Goal: Task Accomplishment & Management: Manage account settings

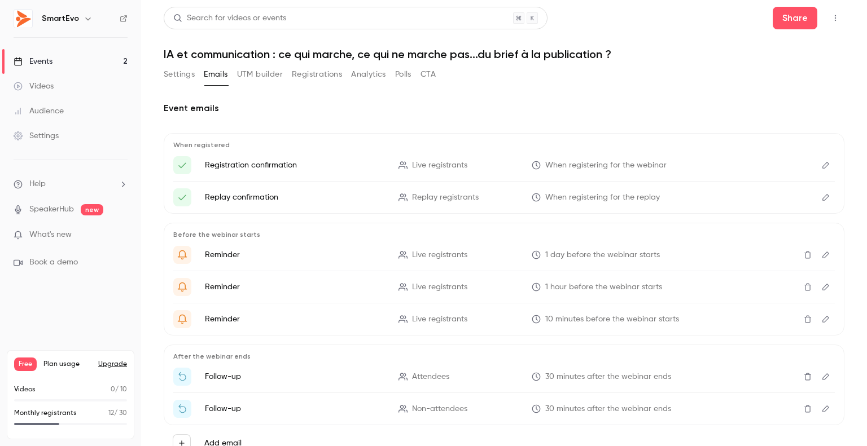
click at [217, 75] on button "Emails" at bounding box center [216, 74] width 24 height 18
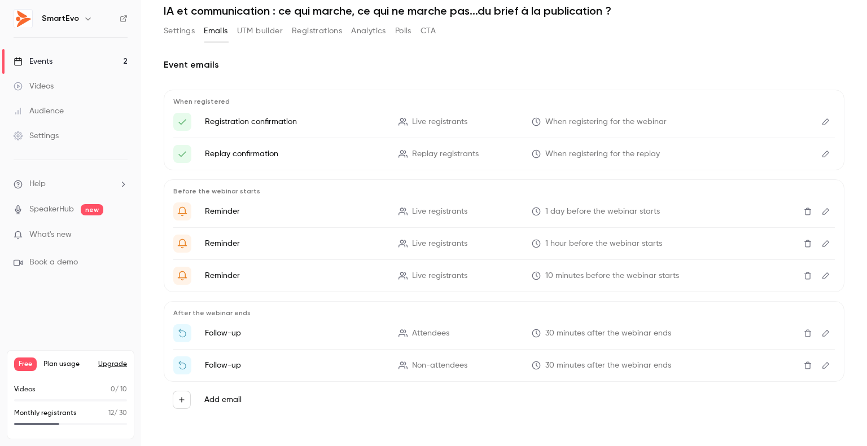
click at [821, 210] on icon "Edit" at bounding box center [825, 212] width 9 height 8
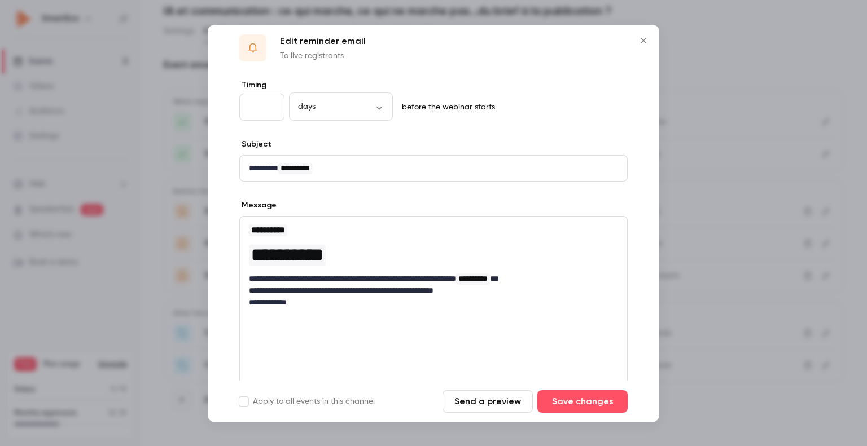
scroll to position [0, 0]
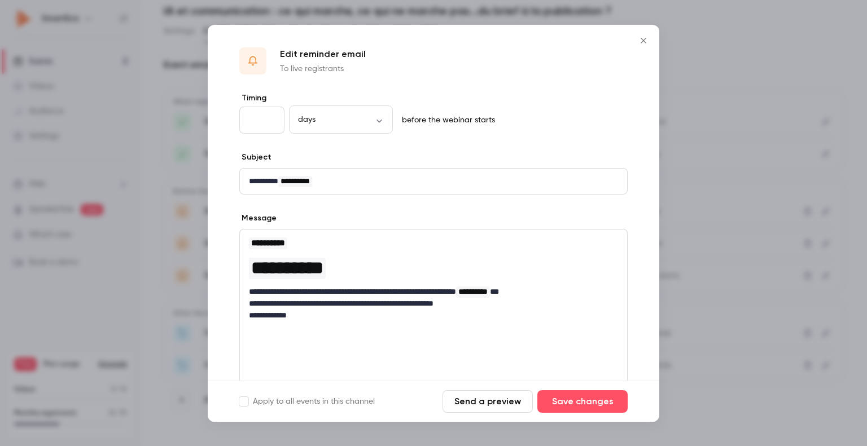
click at [643, 37] on icon "Close" at bounding box center [643, 40] width 14 height 9
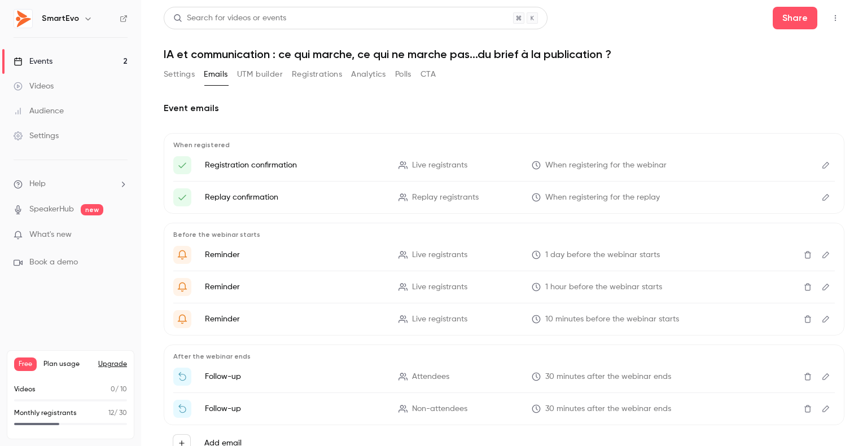
click at [34, 59] on div "Events" at bounding box center [33, 61] width 39 height 11
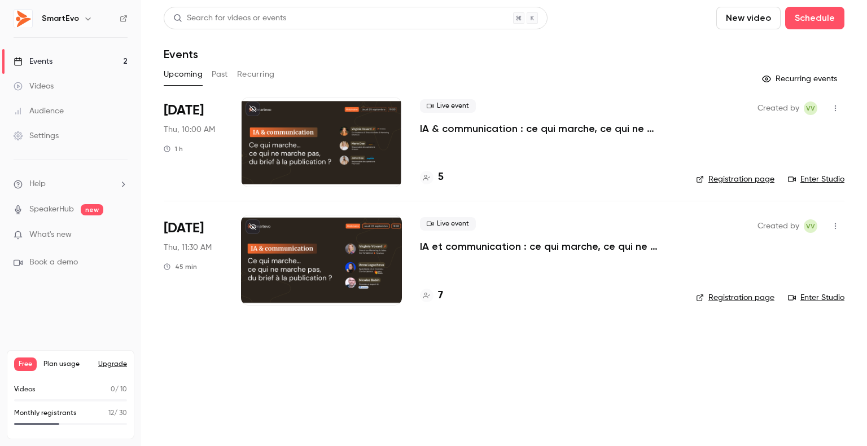
click at [54, 133] on div "Settings" at bounding box center [36, 135] width 45 height 11
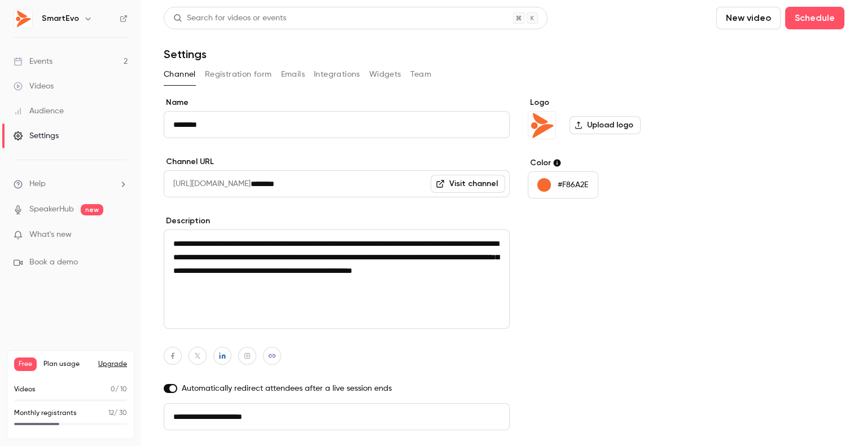
click at [332, 73] on button "Integrations" at bounding box center [337, 74] width 46 height 18
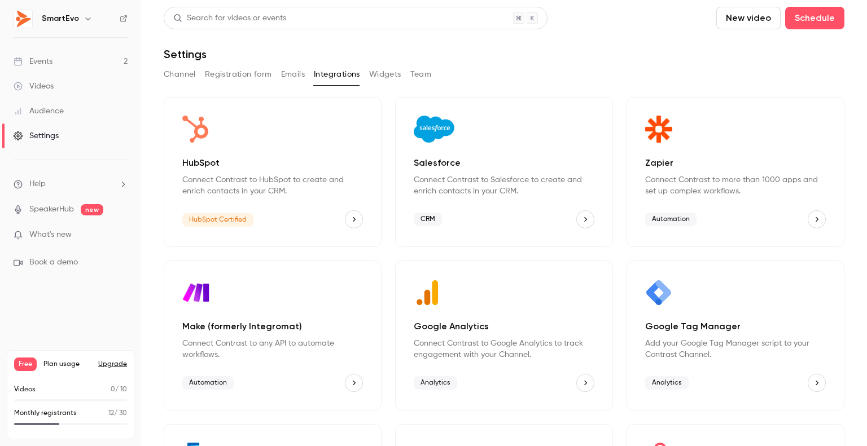
click at [350, 219] on icon "HubSpot" at bounding box center [354, 220] width 8 height 8
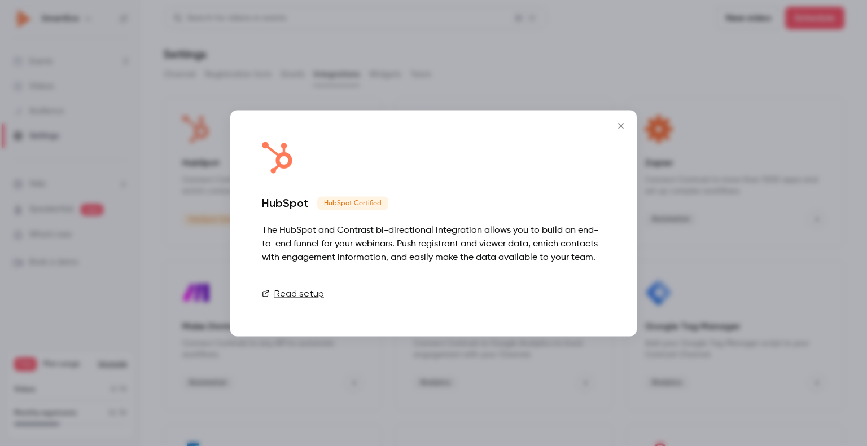
click at [579, 300] on link "Connect" at bounding box center [576, 293] width 56 height 23
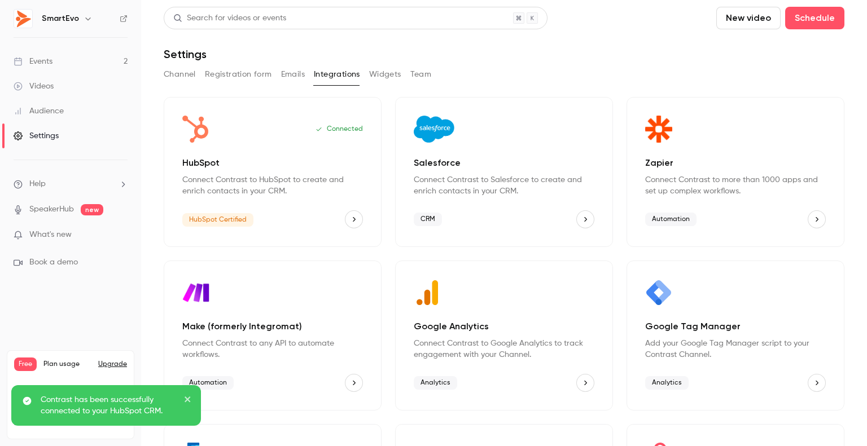
scroll to position [134, 0]
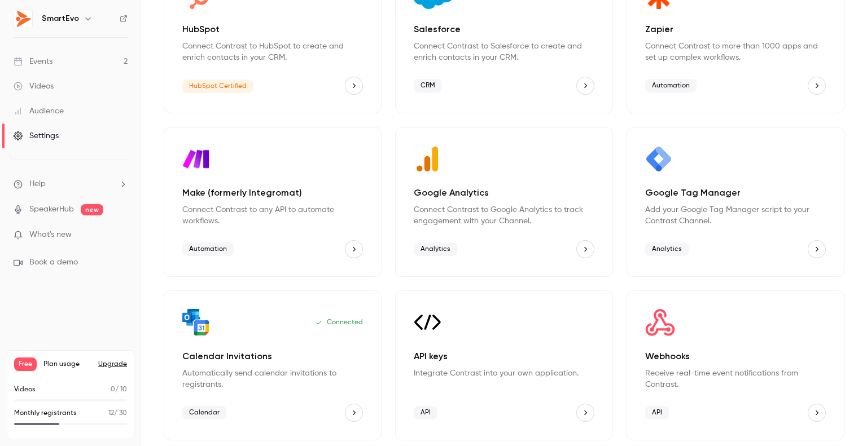
click at [50, 56] on div "Events" at bounding box center [33, 61] width 39 height 11
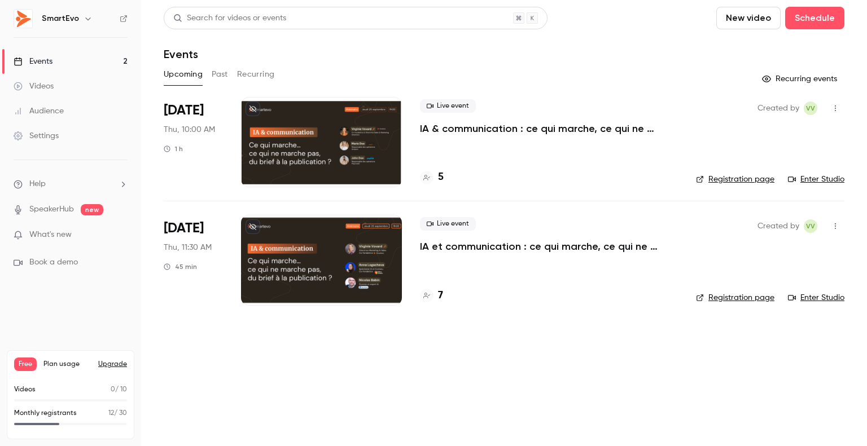
click at [223, 230] on li "Sep 25 Thu, 11:30 AM 45 min Live event IA et communication : ce qui marche, ce …" at bounding box center [504, 260] width 680 height 118
click at [318, 247] on div at bounding box center [321, 260] width 161 height 90
click at [318, 247] on main "Search for videos or events New video Schedule Events Upcoming Past Recurring R…" at bounding box center [504, 223] width 726 height 446
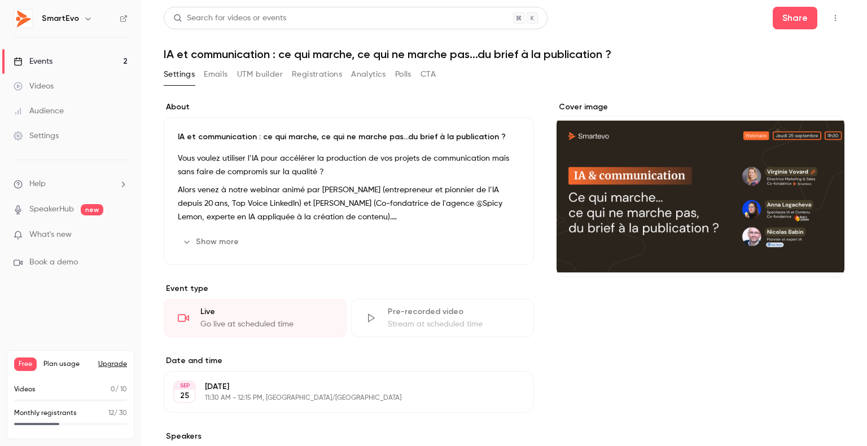
click at [212, 76] on button "Emails" at bounding box center [216, 74] width 24 height 18
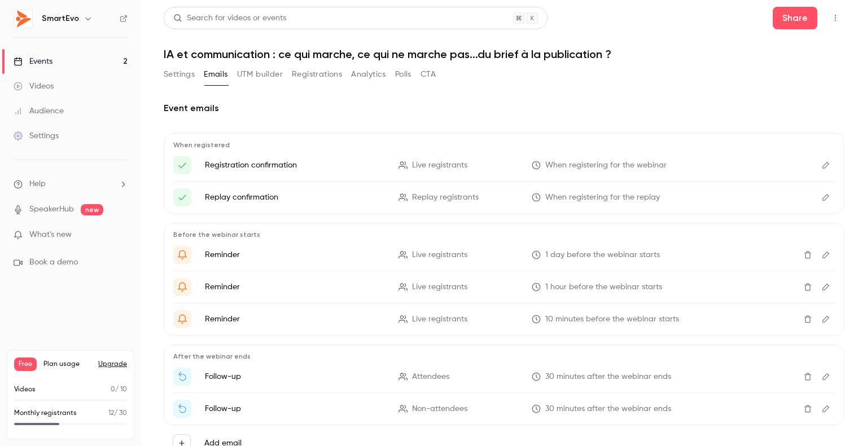
scroll to position [43, 0]
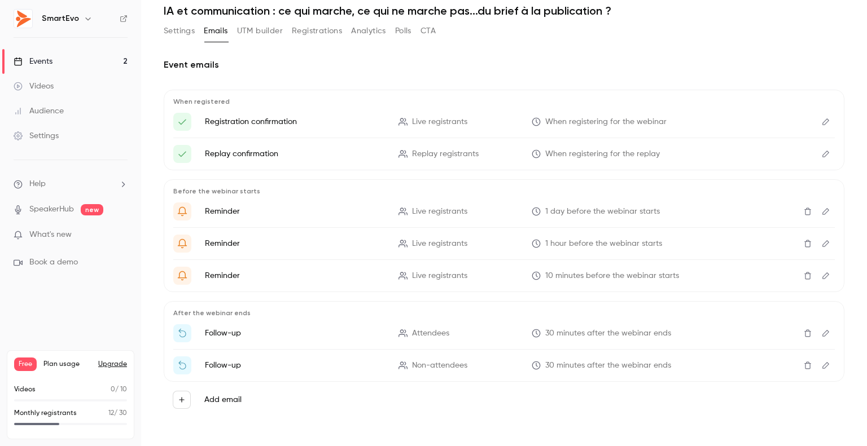
click at [46, 63] on div "Events" at bounding box center [33, 61] width 39 height 11
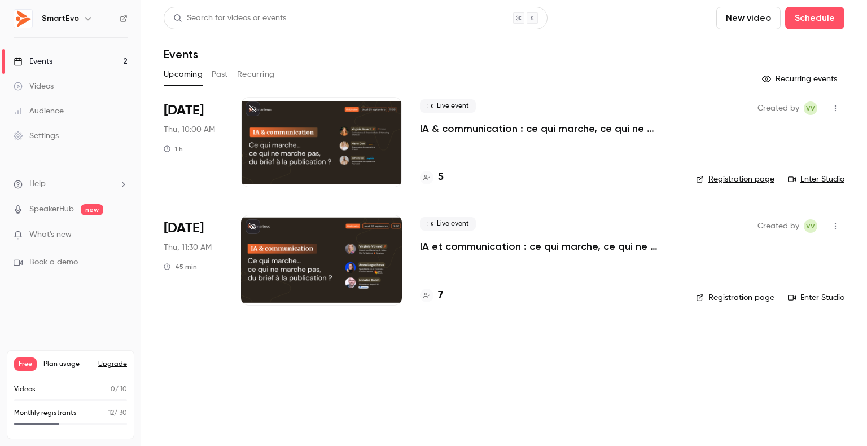
click at [447, 245] on p "IA et communication : ce qui marche, ce qui ne marche pas...du brief à la publi…" at bounding box center [549, 247] width 258 height 14
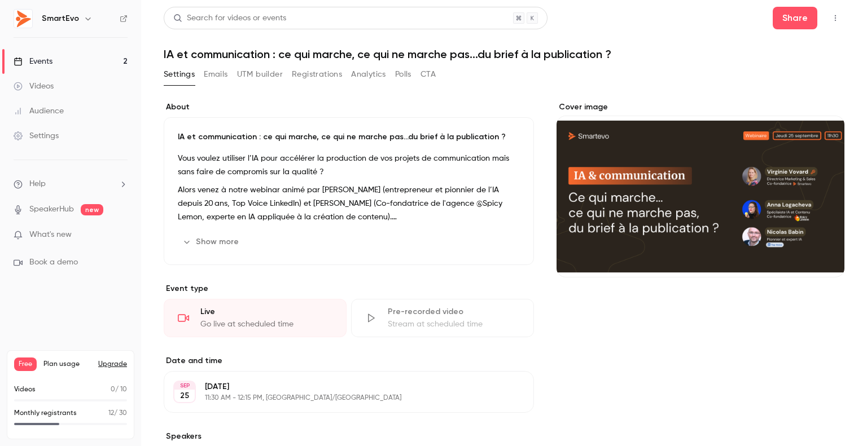
click at [218, 68] on button "Emails" at bounding box center [216, 74] width 24 height 18
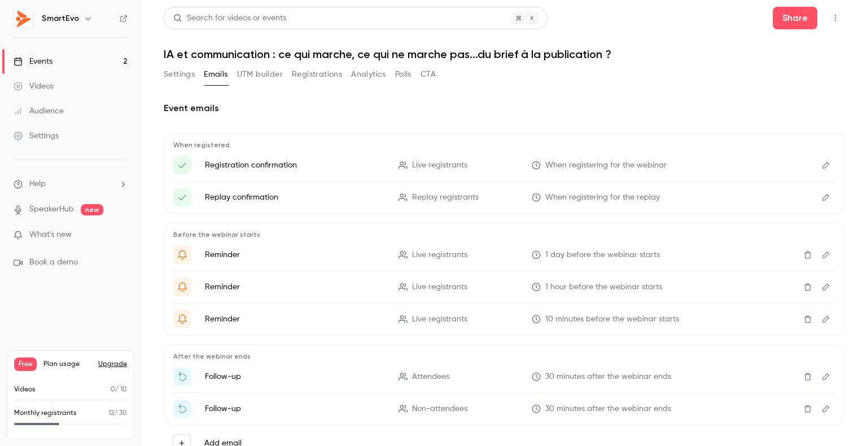
click at [301, 76] on button "Registrations" at bounding box center [317, 74] width 50 height 18
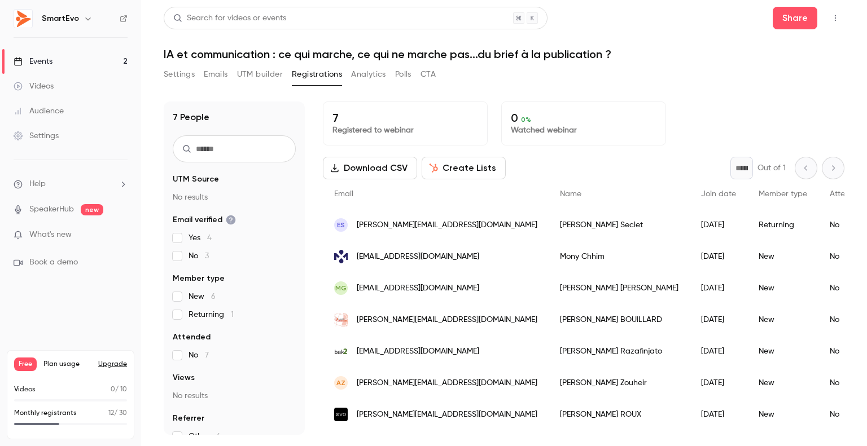
scroll to position [3, 0]
click at [53, 140] on div "Settings" at bounding box center [36, 135] width 45 height 11
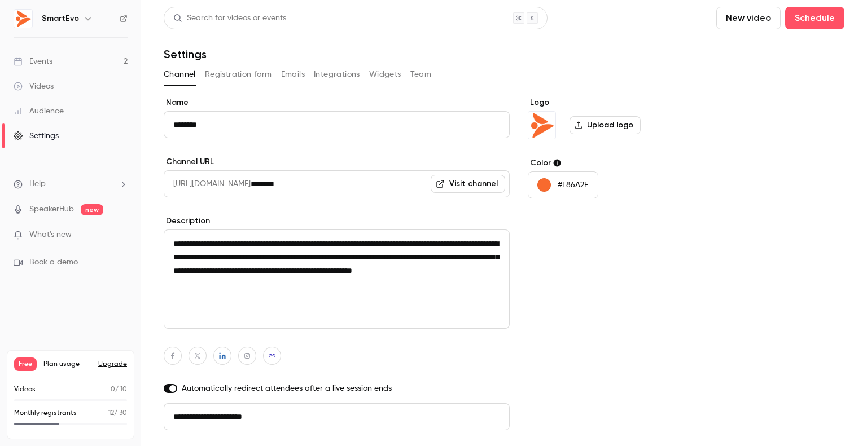
click at [324, 71] on button "Integrations" at bounding box center [337, 74] width 46 height 18
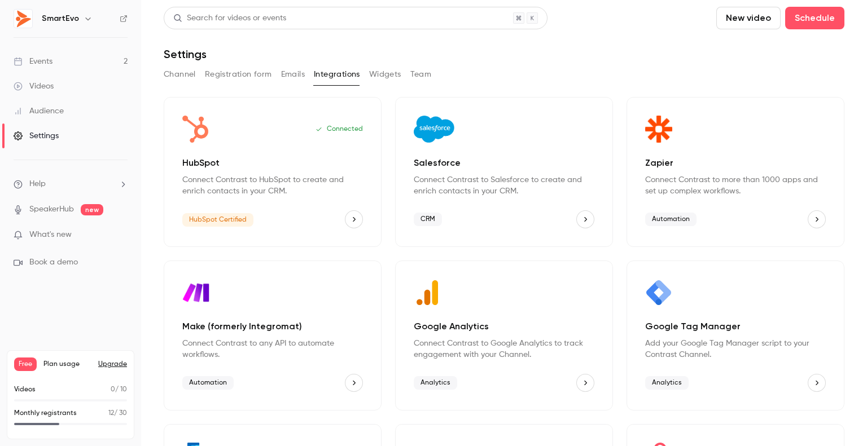
click at [350, 218] on icon "HubSpot" at bounding box center [354, 220] width 8 height 8
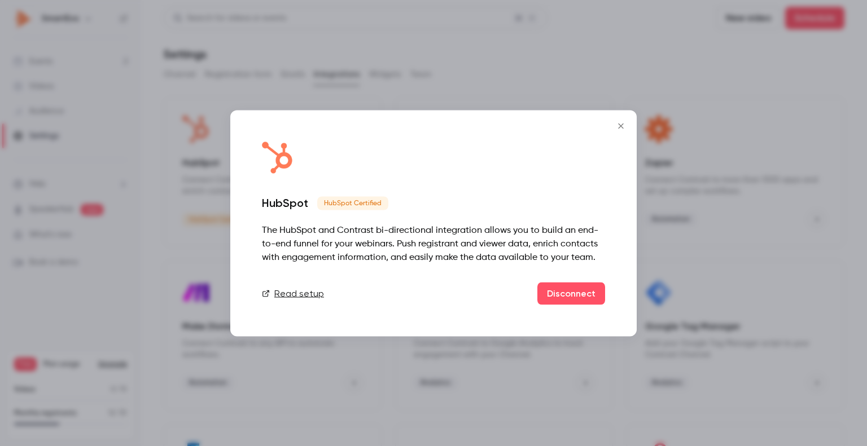
click at [620, 126] on icon "Close" at bounding box center [620, 125] width 5 height 5
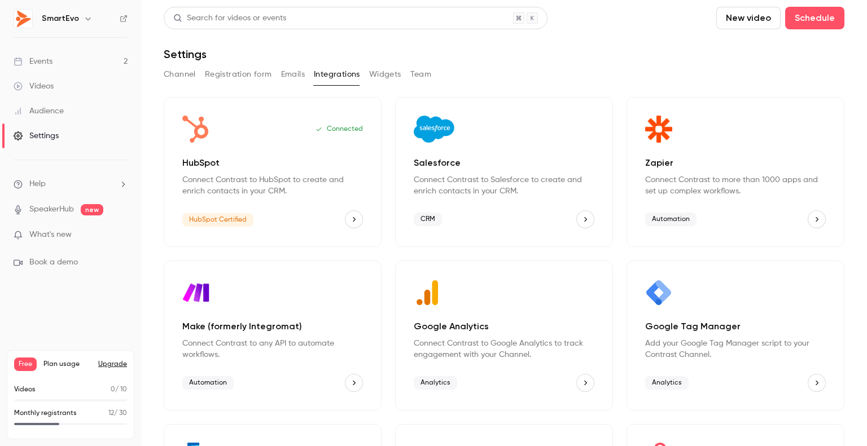
click at [51, 59] on div "Events" at bounding box center [33, 61] width 39 height 11
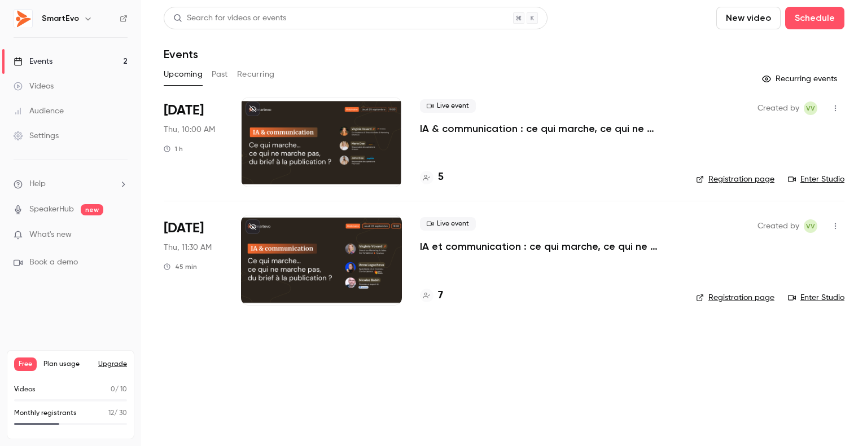
click at [388, 144] on div at bounding box center [321, 142] width 161 height 90
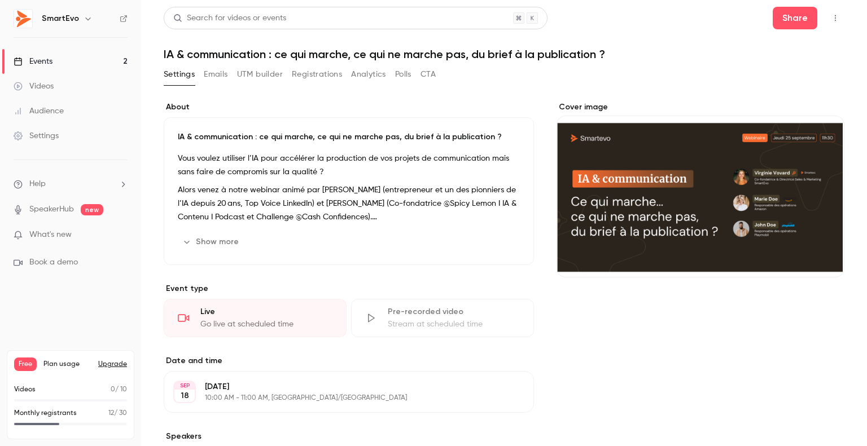
click at [214, 50] on h1 "IA & communication : ce qui marche, ce qui ne marche pas, du brief à la publica…" at bounding box center [504, 54] width 680 height 14
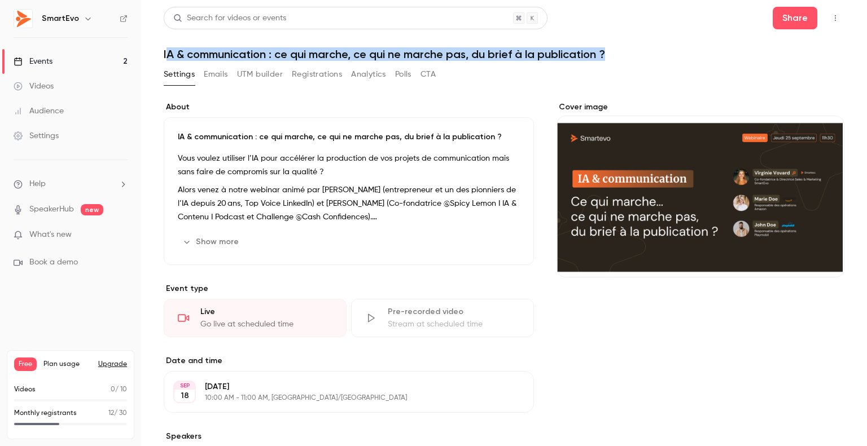
drag, startPoint x: 165, startPoint y: 54, endPoint x: 696, endPoint y: 8, distance: 532.9
click at [696, 8] on header "Search for videos or events Share IA & communication : ce qui marche, ce qui ne…" at bounding box center [504, 34] width 680 height 54
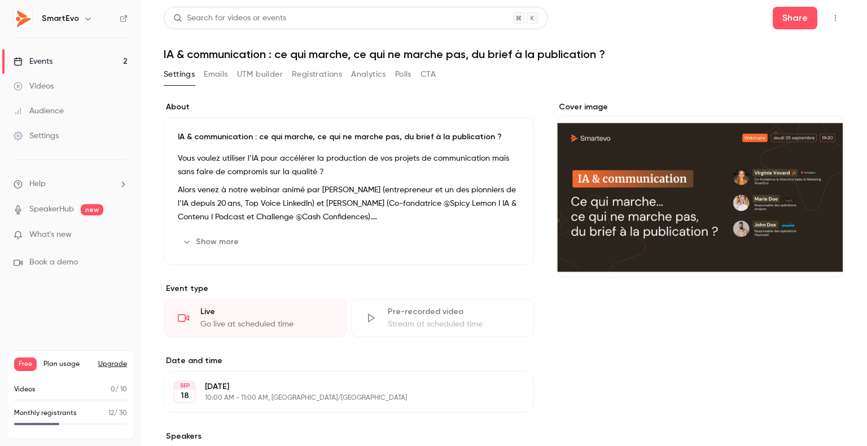
click at [251, 46] on header "Search for videos or events Share IA & communication : ce qui marche, ce qui ne…" at bounding box center [504, 34] width 680 height 54
click at [251, 51] on h1 "IA & communication : ce qui marche, ce qui ne marche pas, du brief à la publica…" at bounding box center [504, 54] width 680 height 14
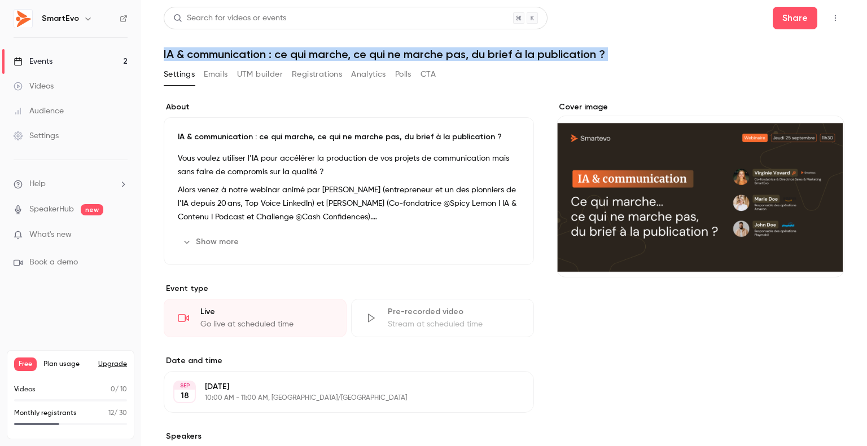
click at [251, 51] on h1 "IA & communication : ce qui marche, ce qui ne marche pas, du brief à la publica…" at bounding box center [504, 54] width 680 height 14
click at [831, 17] on icon "button" at bounding box center [835, 18] width 9 height 8
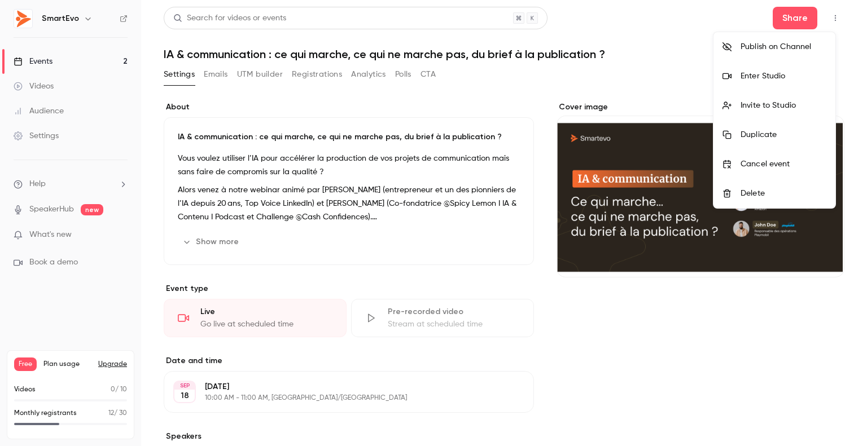
click at [398, 78] on div at bounding box center [433, 223] width 867 height 446
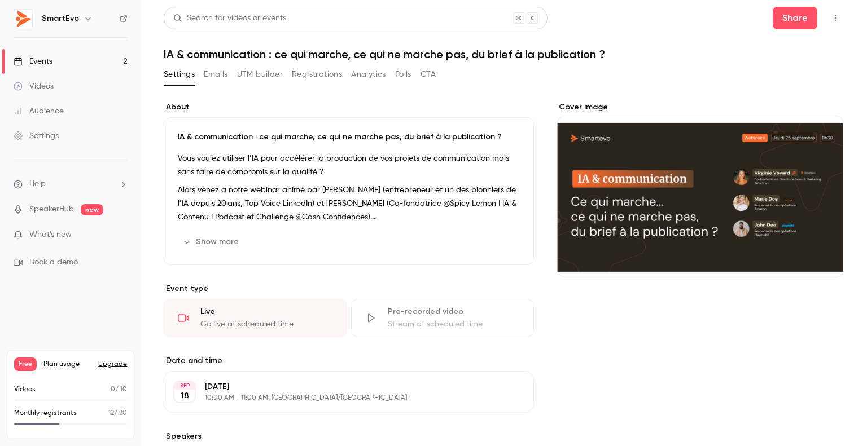
click at [831, 19] on icon "button" at bounding box center [835, 18] width 9 height 8
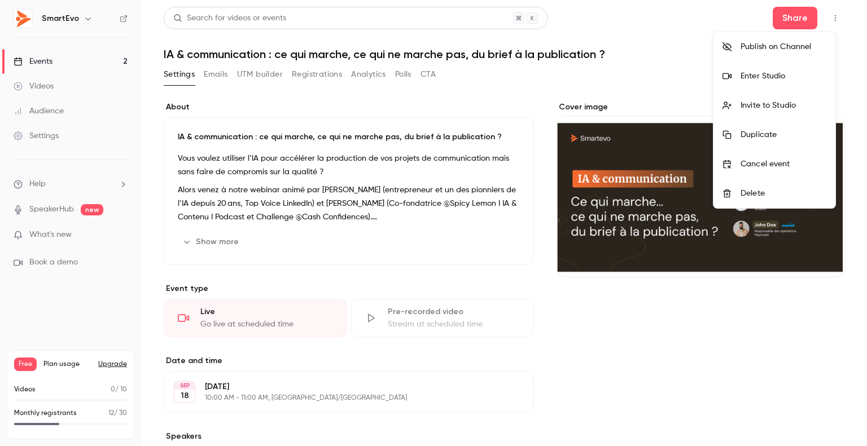
click at [78, 60] on div at bounding box center [433, 223] width 867 height 446
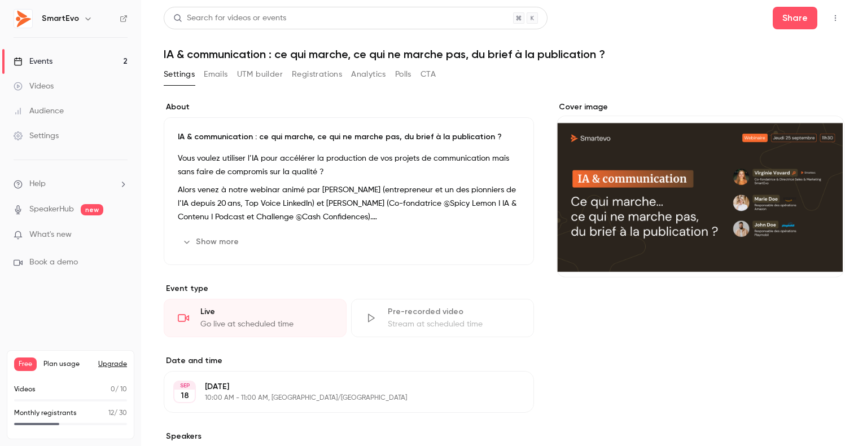
click at [47, 60] on div "Events" at bounding box center [33, 61] width 39 height 11
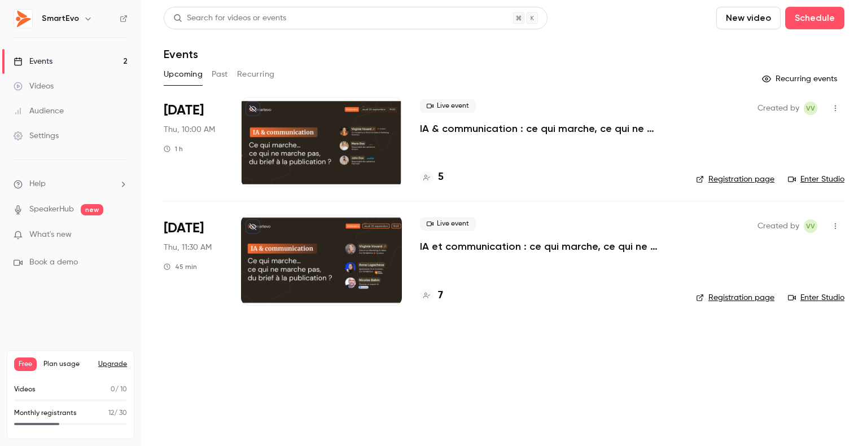
click at [832, 223] on icon "button" at bounding box center [835, 226] width 9 height 8
click at [520, 380] on div at bounding box center [433, 223] width 867 height 446
click at [836, 107] on icon "button" at bounding box center [835, 108] width 9 height 8
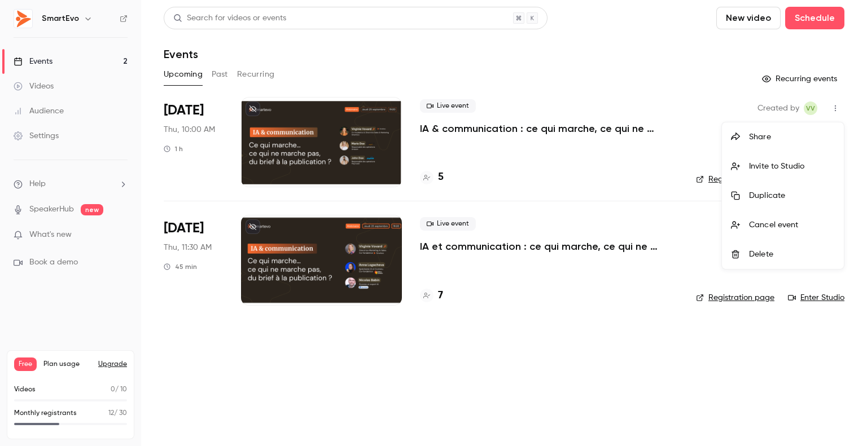
click at [388, 146] on div at bounding box center [433, 223] width 867 height 446
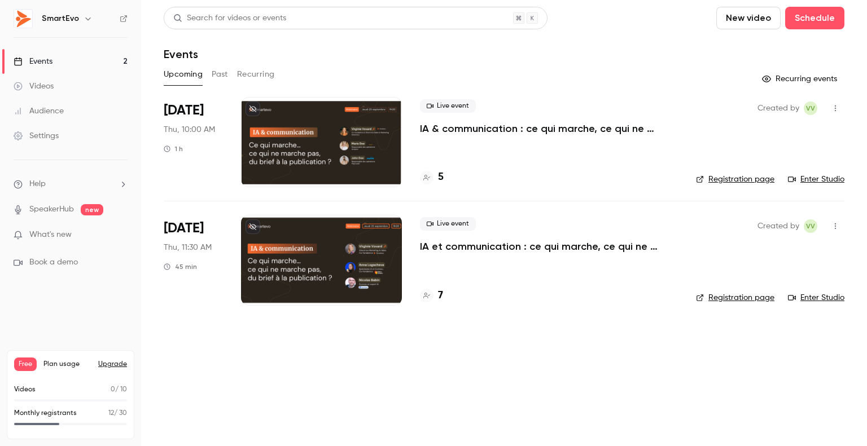
click at [446, 129] on p "IA & communication : ce qui marche, ce qui ne marche pas, du brief à la publica…" at bounding box center [549, 129] width 258 height 14
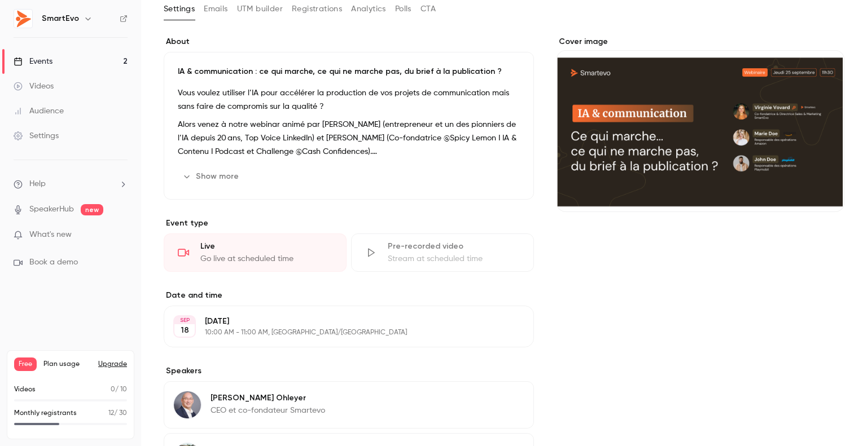
scroll to position [113, 0]
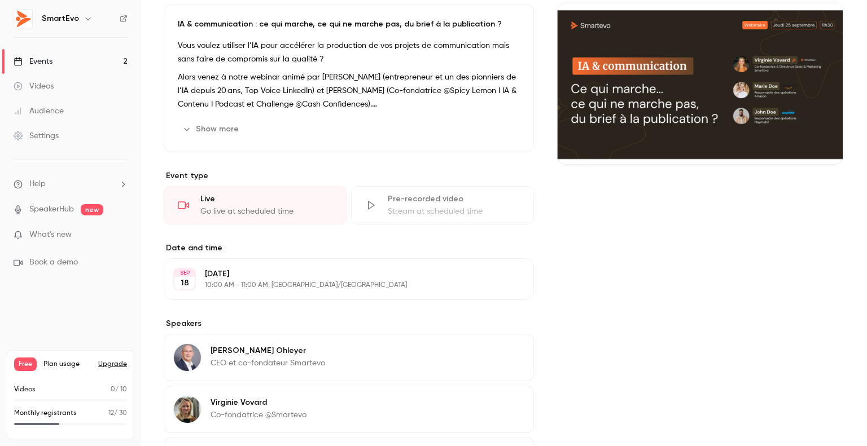
click at [509, 135] on button "Edit" at bounding box center [498, 129] width 41 height 18
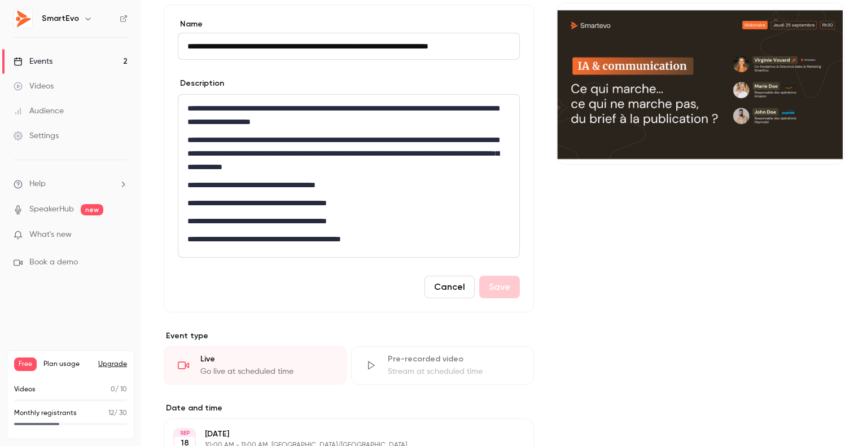
click at [230, 46] on input "**********" at bounding box center [349, 46] width 342 height 27
click at [184, 48] on input "**********" at bounding box center [349, 46] width 342 height 27
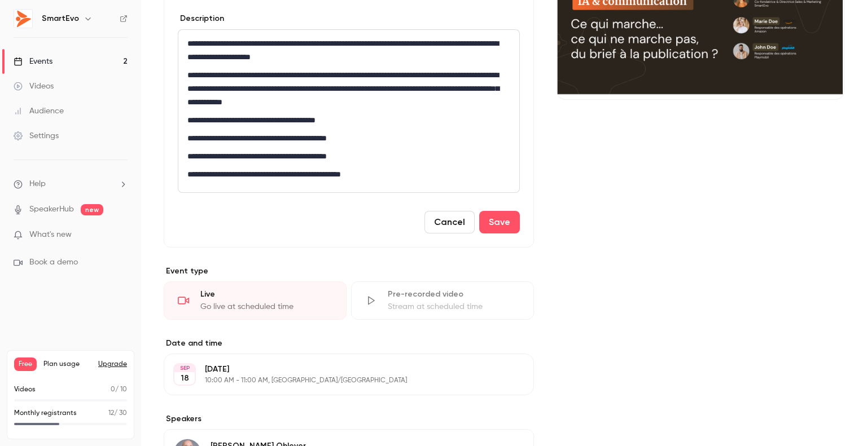
scroll to position [169, 0]
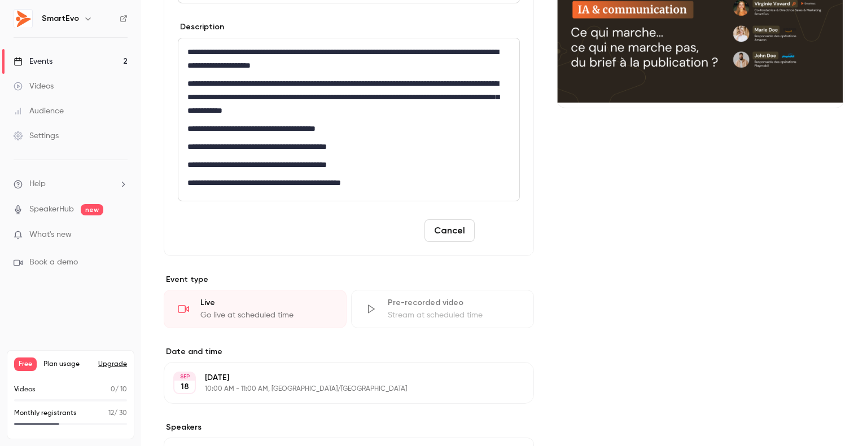
type input "**********"
click at [506, 230] on button "Save" at bounding box center [499, 230] width 41 height 23
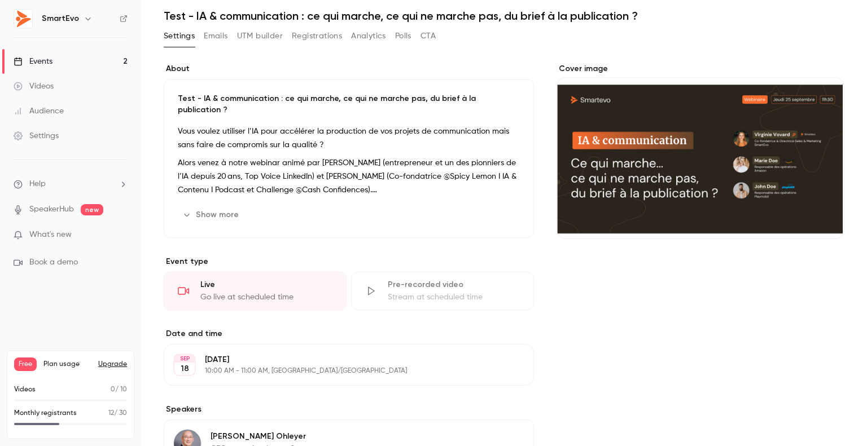
scroll to position [0, 0]
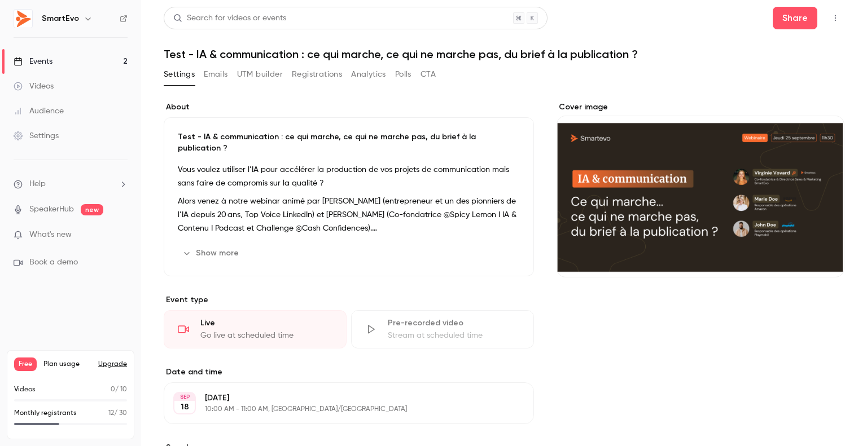
click at [73, 59] on link "Events 2" at bounding box center [70, 61] width 141 height 25
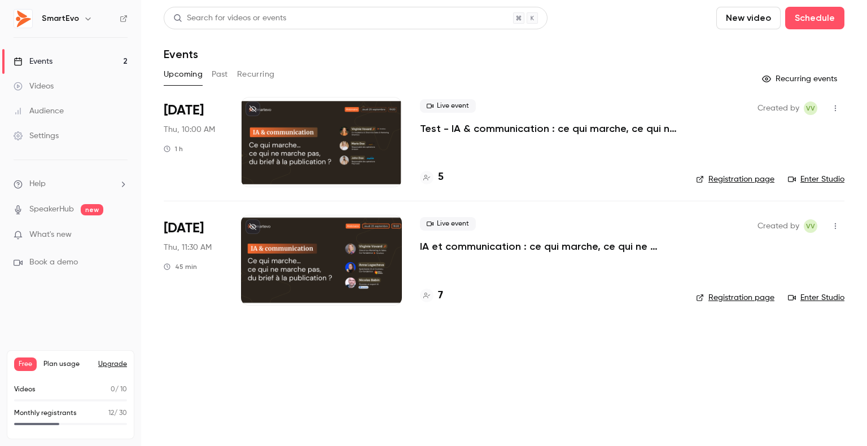
click at [339, 247] on div at bounding box center [321, 260] width 161 height 90
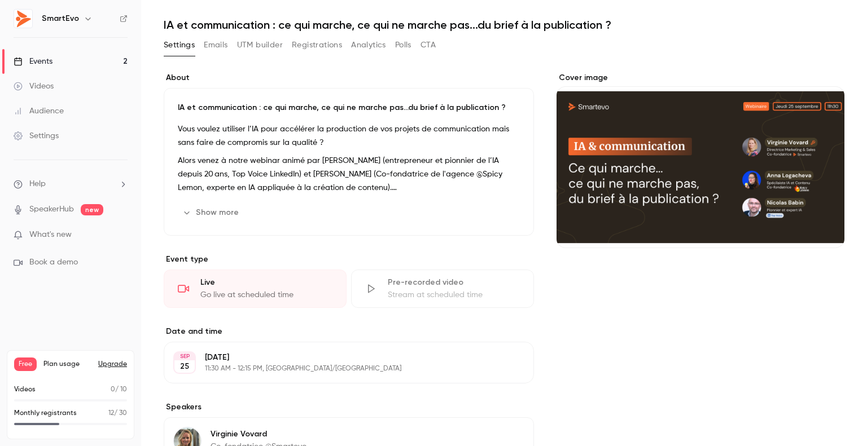
scroll to position [56, 0]
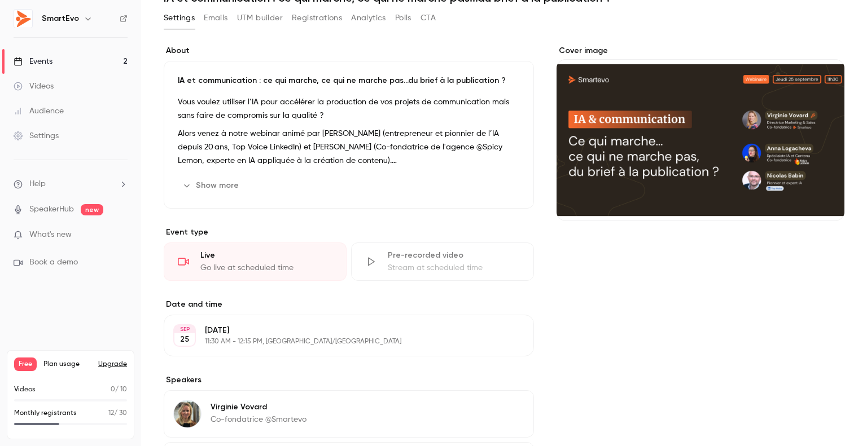
click at [221, 24] on button "Emails" at bounding box center [216, 18] width 24 height 18
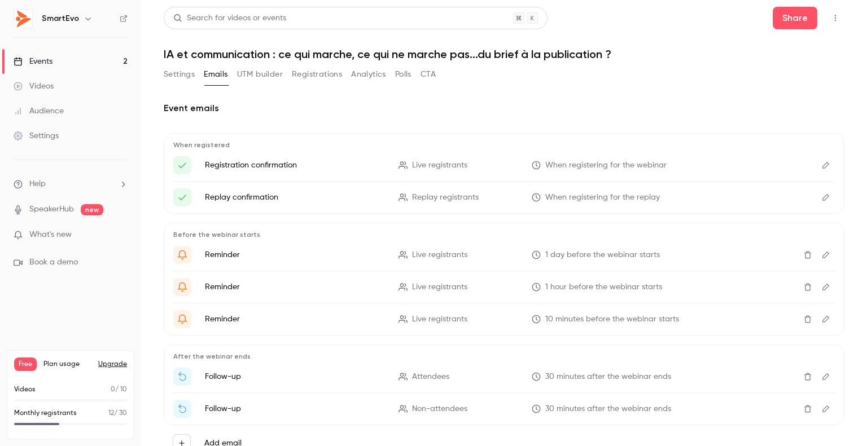
click at [330, 77] on button "Registrations" at bounding box center [317, 74] width 50 height 18
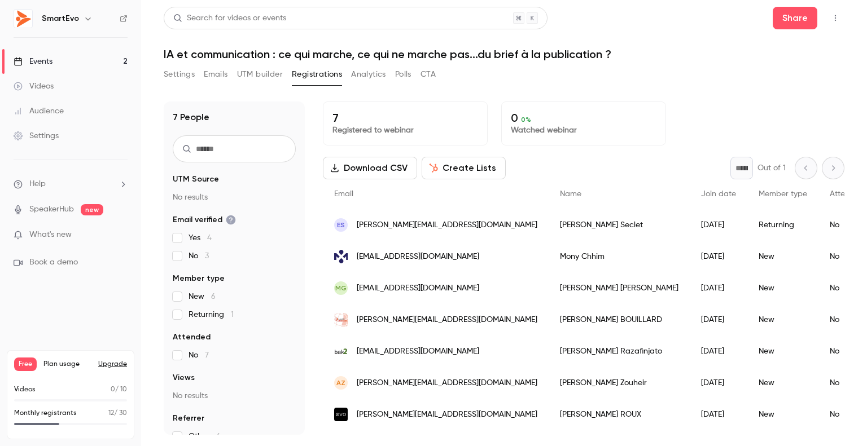
click at [57, 64] on link "Events 2" at bounding box center [70, 61] width 141 height 25
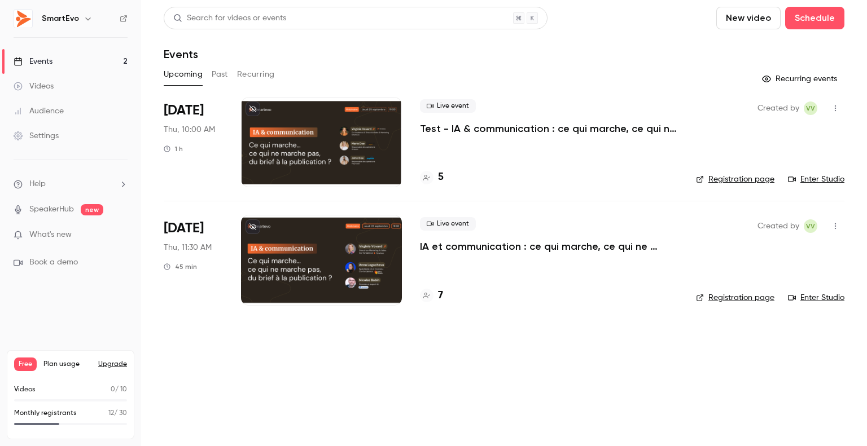
click at [757, 299] on link "Registration page" at bounding box center [735, 297] width 78 height 11
click at [394, 247] on div at bounding box center [321, 260] width 161 height 90
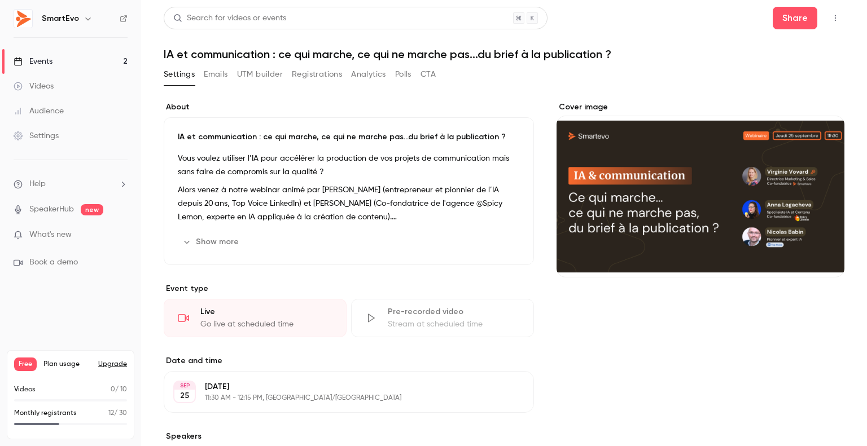
click at [220, 76] on button "Emails" at bounding box center [216, 74] width 24 height 18
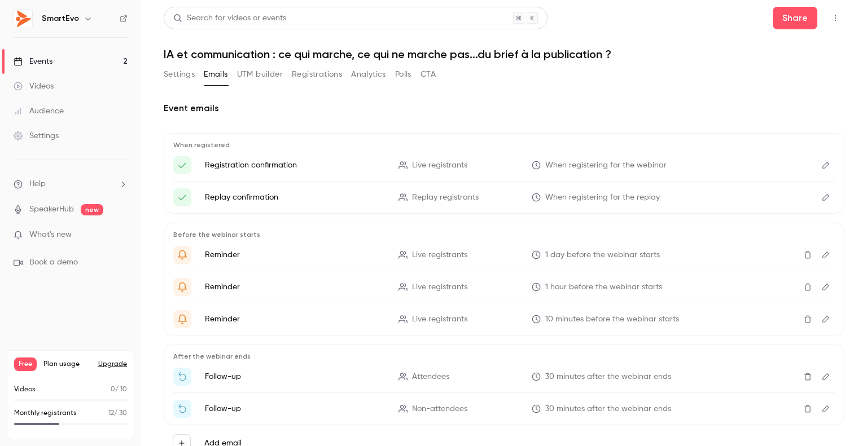
click at [322, 76] on button "Registrations" at bounding box center [317, 74] width 50 height 18
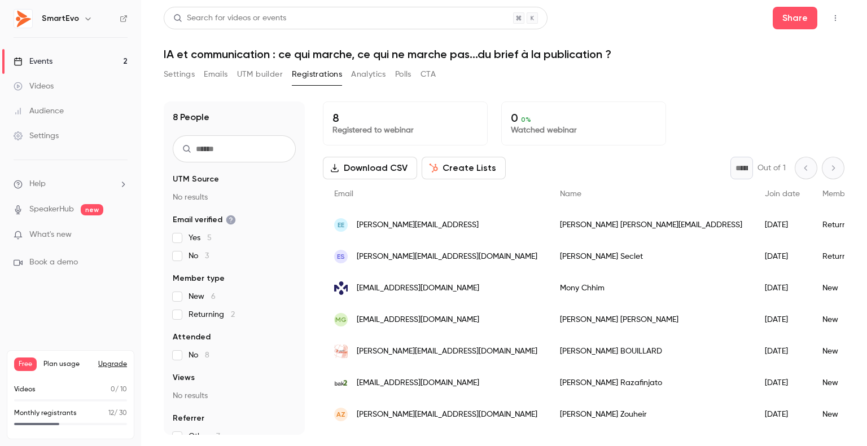
click at [47, 66] on div "Events" at bounding box center [33, 61] width 39 height 11
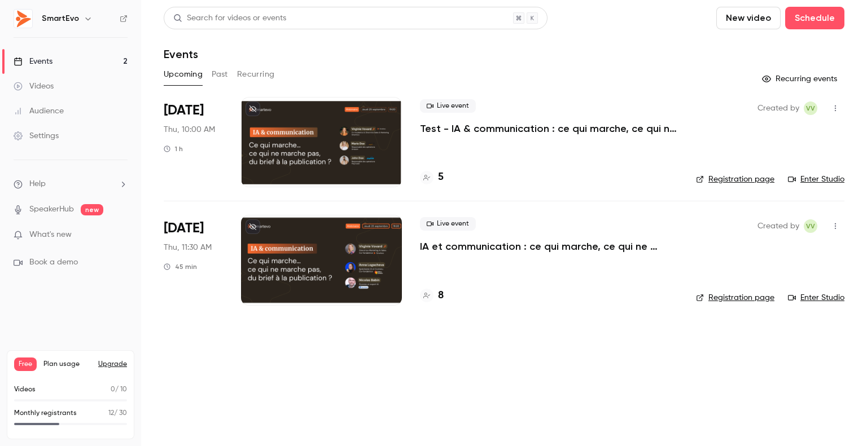
click at [309, 218] on div at bounding box center [321, 260] width 161 height 90
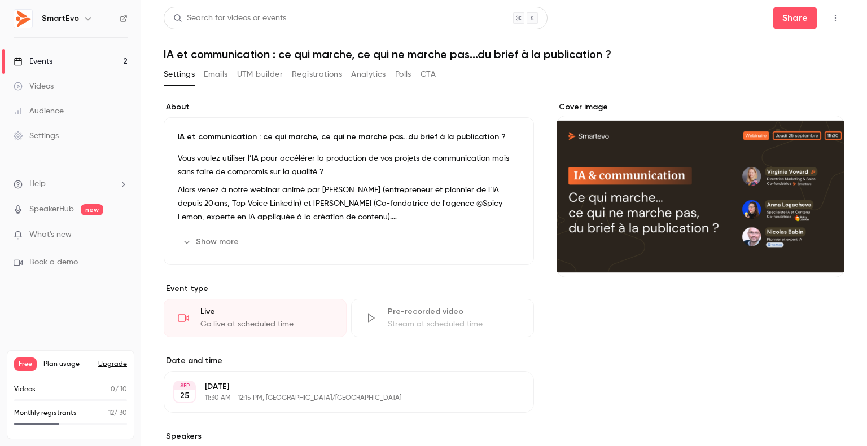
click at [249, 77] on button "UTM builder" at bounding box center [260, 74] width 46 height 18
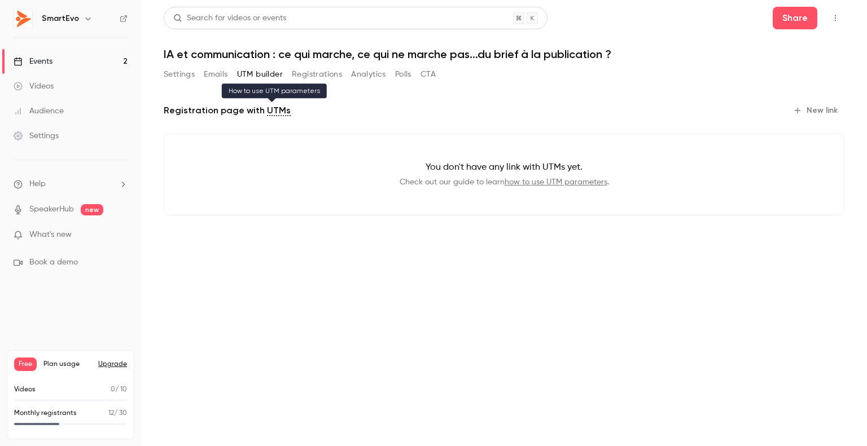
click at [276, 110] on link "UTMs" at bounding box center [279, 111] width 24 height 14
click at [552, 184] on link "how to use UTM parameters" at bounding box center [555, 182] width 103 height 8
click at [810, 108] on button "New link" at bounding box center [816, 111] width 56 height 18
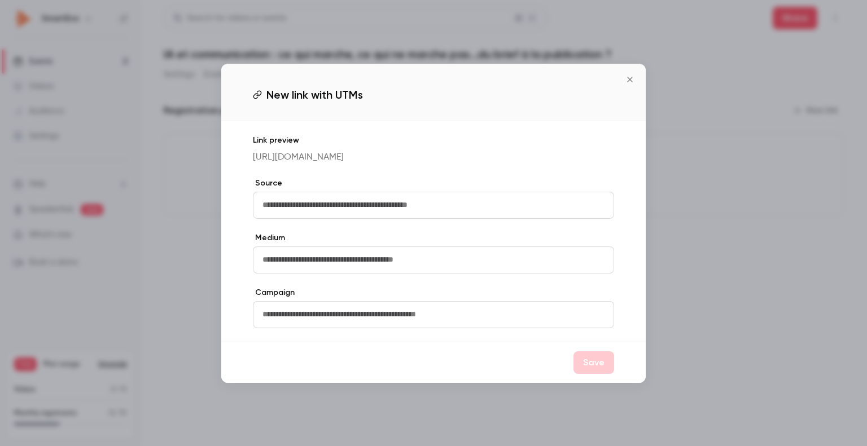
click at [629, 80] on icon "Close" at bounding box center [629, 79] width 5 height 5
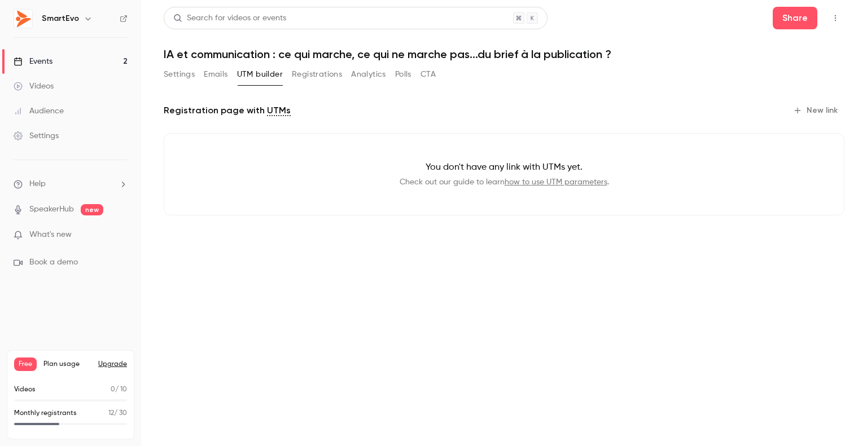
click at [48, 60] on div "Events" at bounding box center [33, 61] width 39 height 11
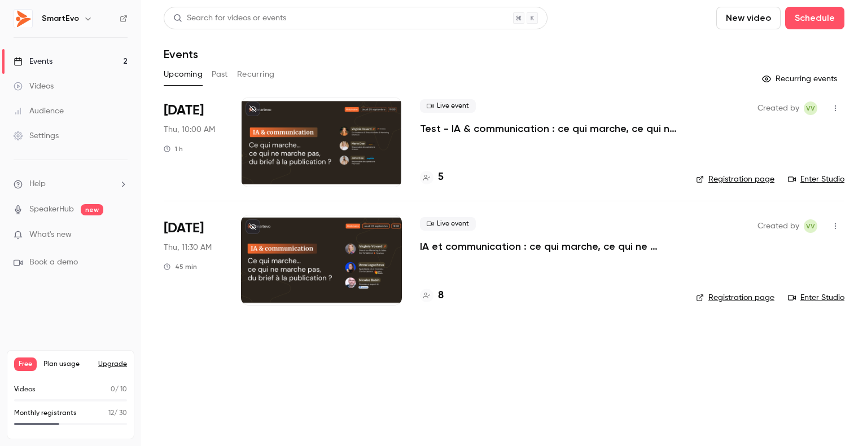
click at [768, 299] on link "Registration page" at bounding box center [735, 297] width 78 height 11
click at [297, 233] on div at bounding box center [321, 260] width 161 height 90
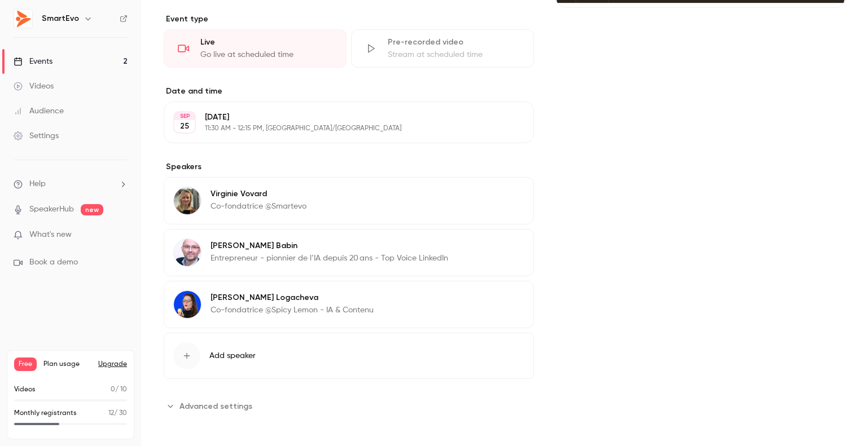
scroll to position [271, 0]
click at [219, 403] on span "Advanced settings" at bounding box center [215, 405] width 73 height 12
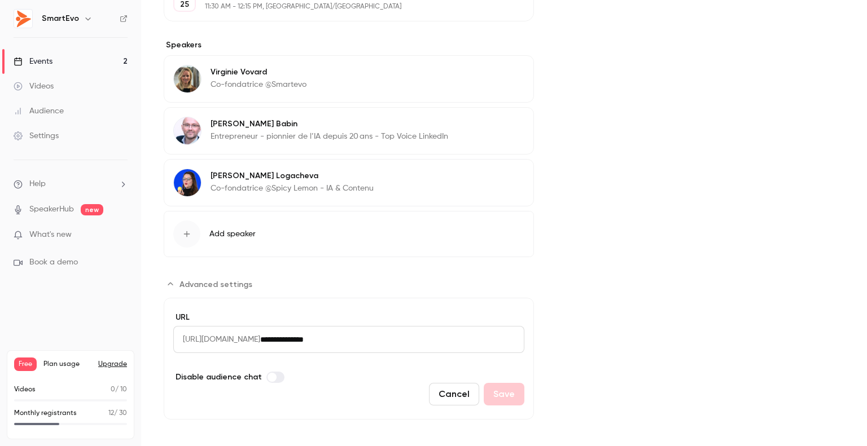
scroll to position [397, 0]
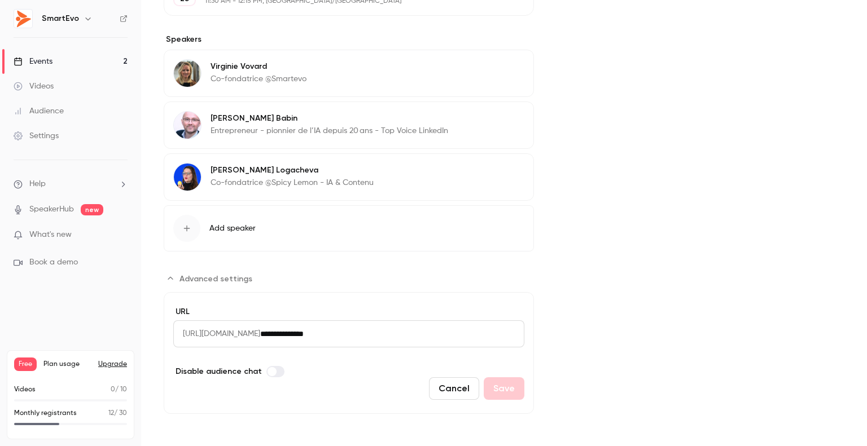
click at [399, 331] on input "**********" at bounding box center [392, 333] width 264 height 27
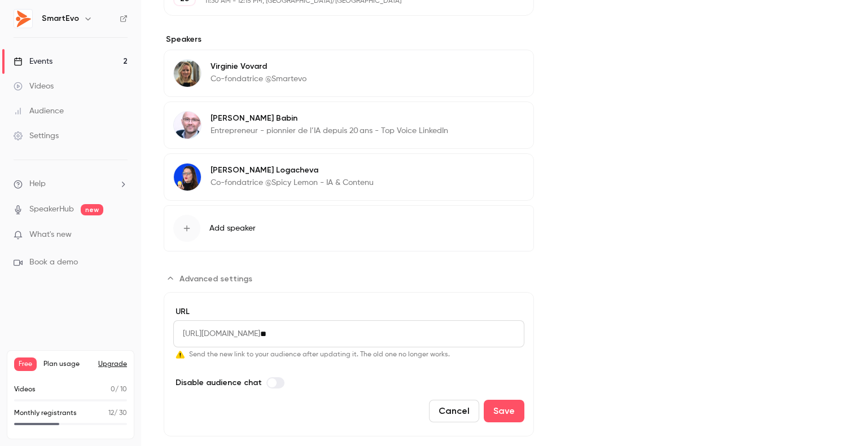
type input "*"
type input "**********"
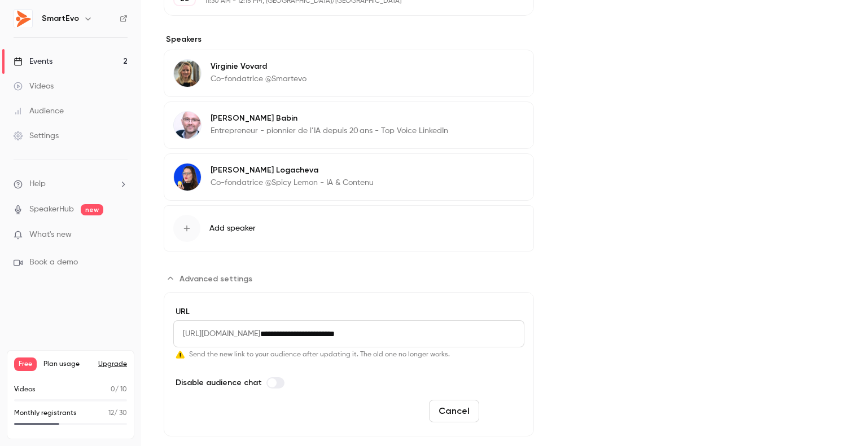
click at [491, 409] on button "Save" at bounding box center [504, 411] width 41 height 23
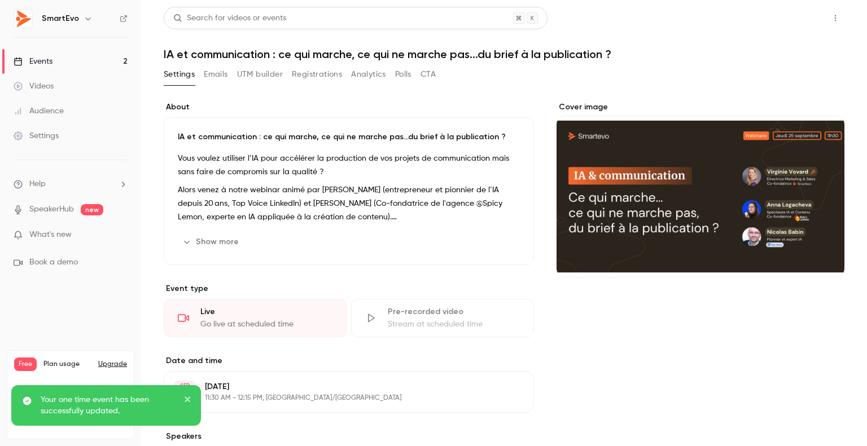
click at [796, 25] on button "Share" at bounding box center [794, 18] width 45 height 23
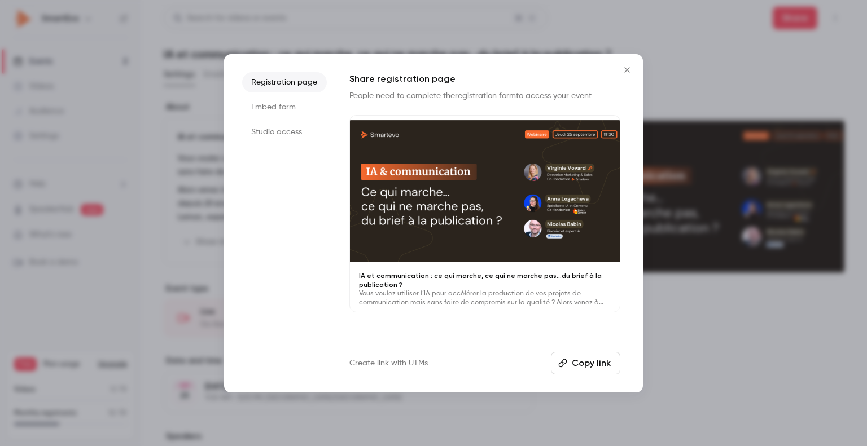
click at [573, 364] on button "Copy link" at bounding box center [585, 363] width 69 height 23
click at [627, 69] on icon "Close" at bounding box center [626, 69] width 5 height 5
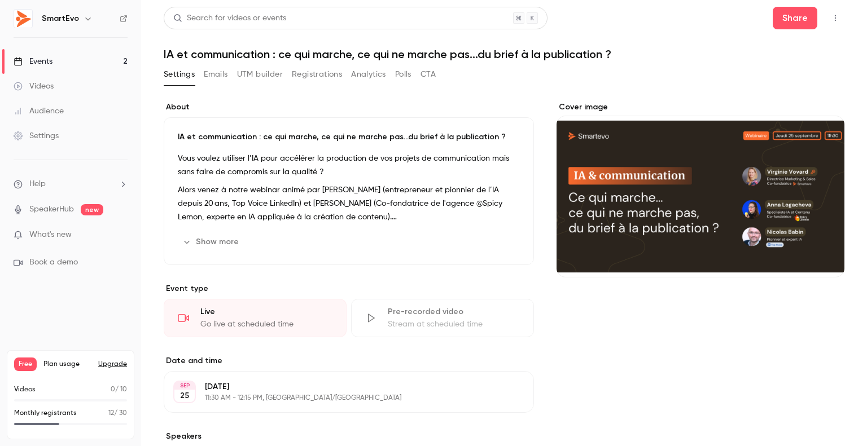
click at [216, 76] on button "Emails" at bounding box center [216, 74] width 24 height 18
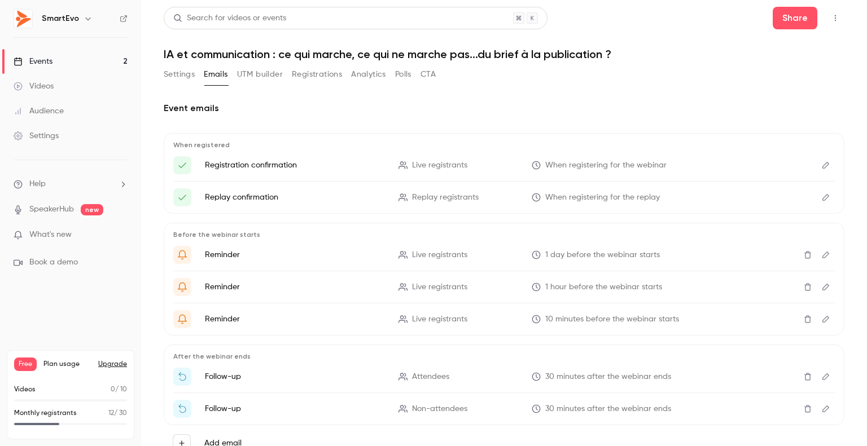
click at [315, 74] on button "Registrations" at bounding box center [317, 74] width 50 height 18
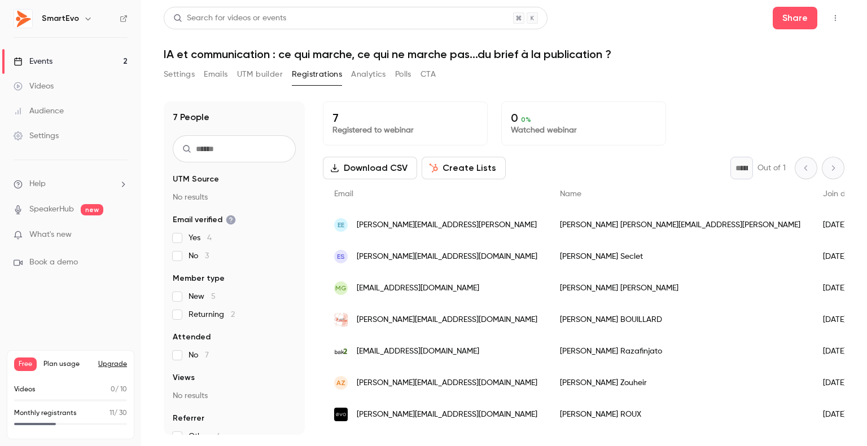
scroll to position [3, 0]
click at [76, 62] on link "Events 2" at bounding box center [70, 61] width 141 height 25
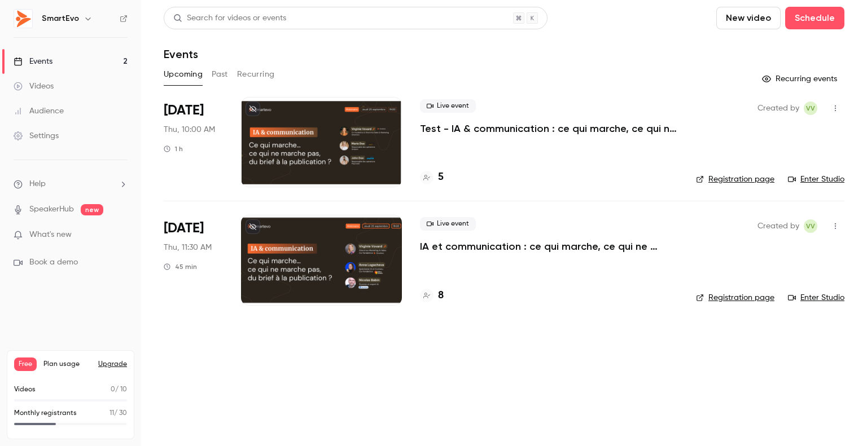
click at [441, 294] on h4 "8" at bounding box center [441, 295] width 6 height 15
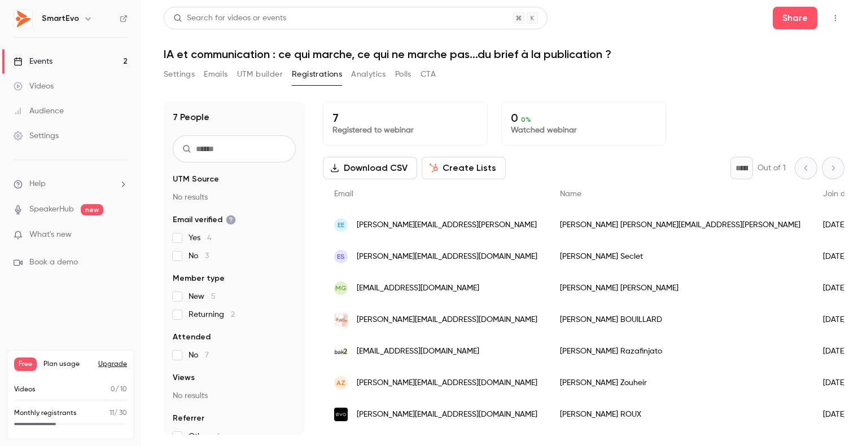
scroll to position [3, 0]
click at [59, 57] on link "Events 2" at bounding box center [70, 61] width 141 height 25
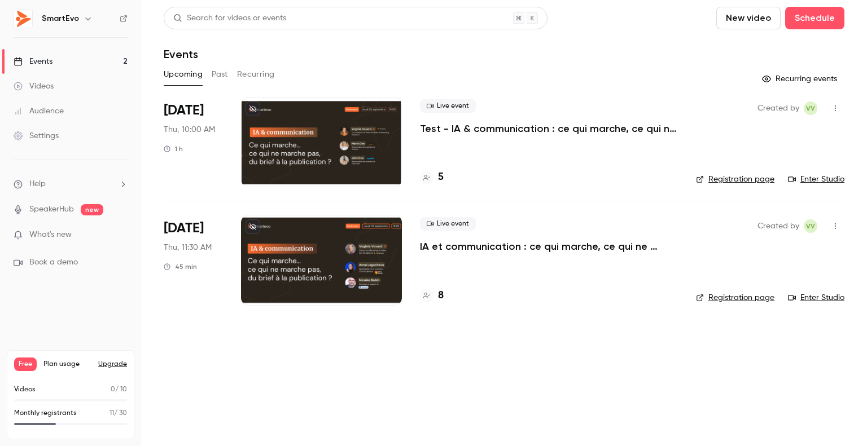
click at [327, 243] on div at bounding box center [321, 260] width 161 height 90
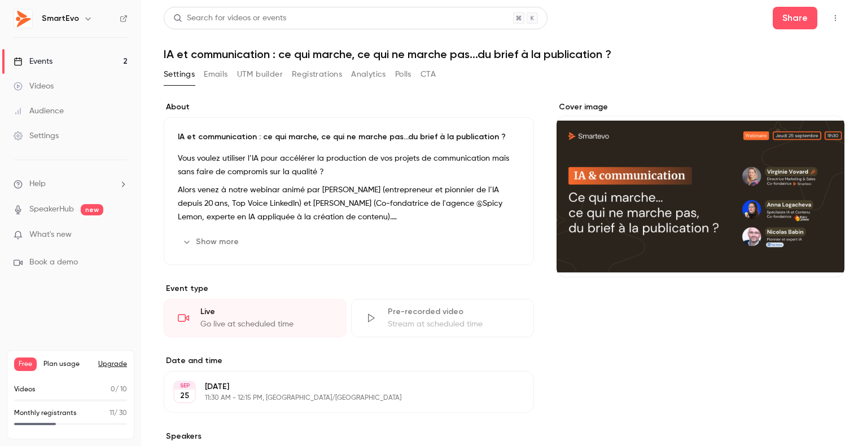
click at [289, 73] on div "Settings Emails UTM builder Registrations Analytics Polls CTA" at bounding box center [300, 74] width 272 height 18
click at [314, 76] on button "Registrations" at bounding box center [317, 74] width 50 height 18
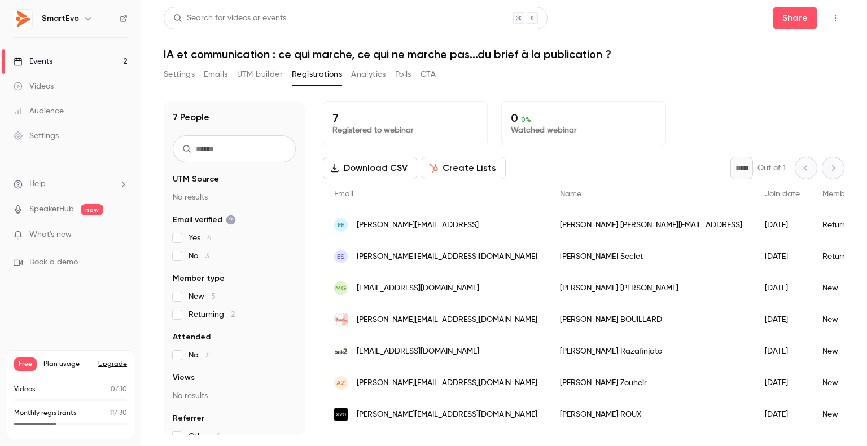
scroll to position [3, 0]
click at [51, 64] on div "Events" at bounding box center [33, 61] width 39 height 11
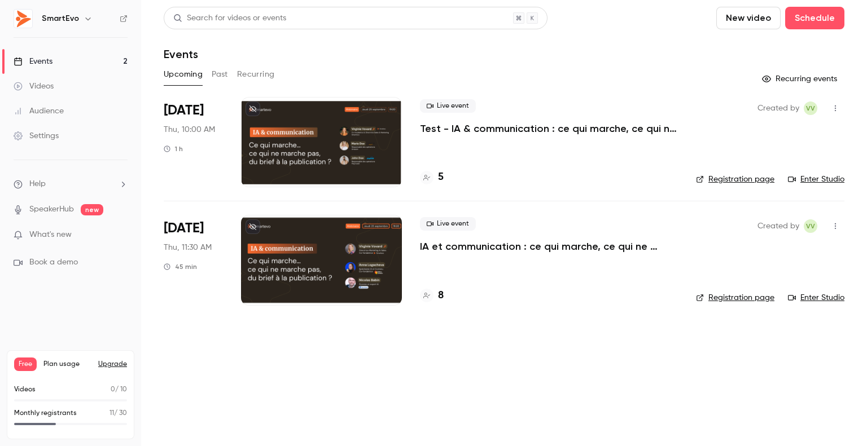
click at [436, 248] on p "IA et communication : ce qui marche, ce qui ne marche pas...du brief à la publi…" at bounding box center [549, 247] width 258 height 14
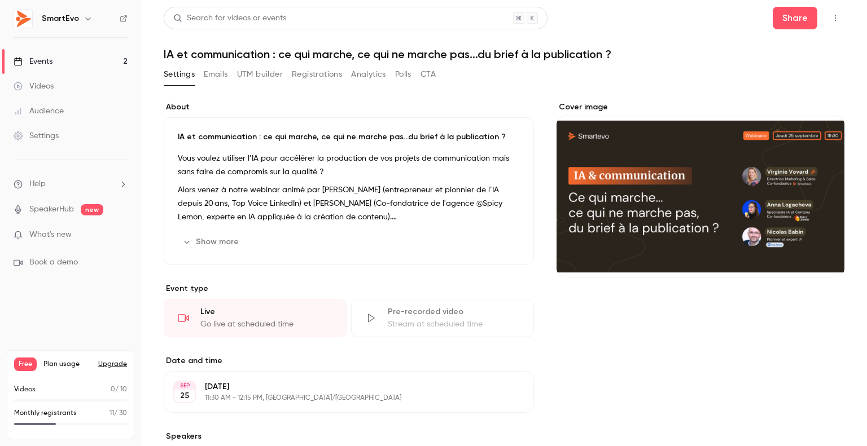
scroll to position [271, 0]
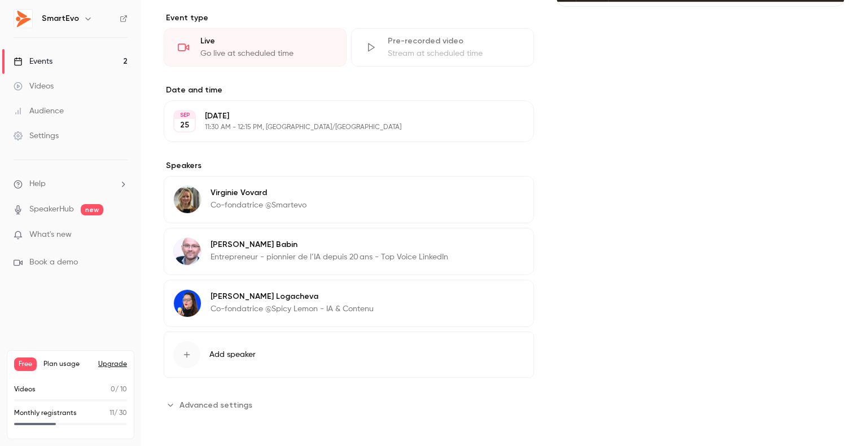
click at [223, 403] on span "Advanced settings" at bounding box center [215, 405] width 73 height 12
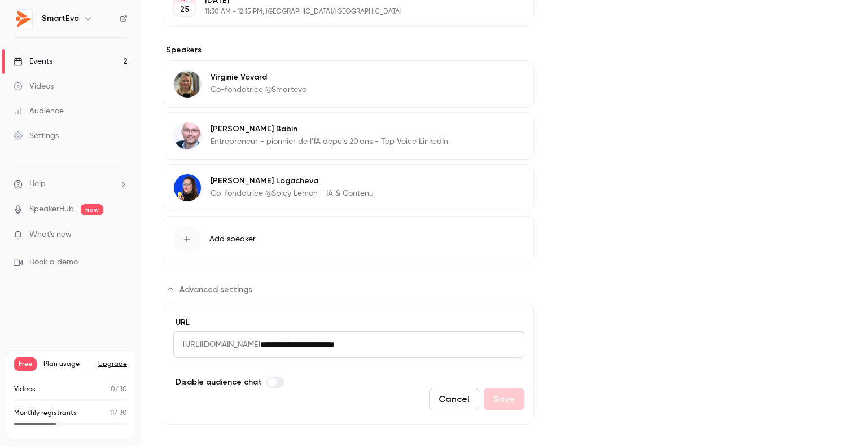
scroll to position [397, 0]
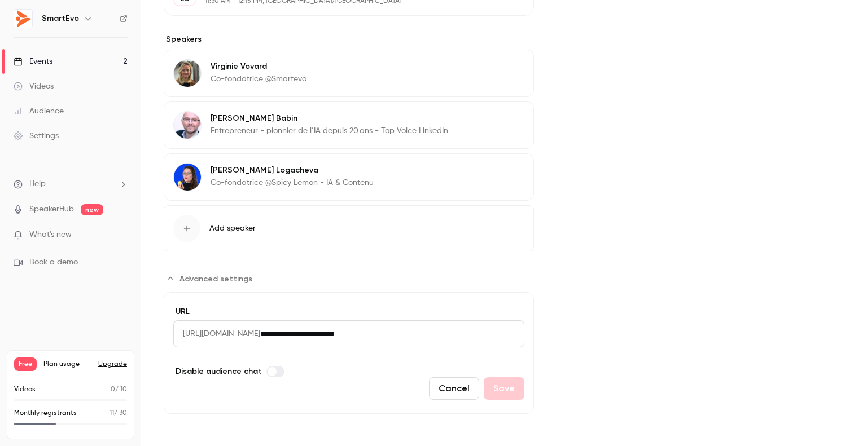
click at [436, 324] on input "**********" at bounding box center [392, 333] width 264 height 27
drag, startPoint x: 436, startPoint y: 329, endPoint x: 322, endPoint y: 333, distance: 113.5
click at [322, 333] on input "**********" at bounding box center [392, 333] width 264 height 27
paste input "**********"
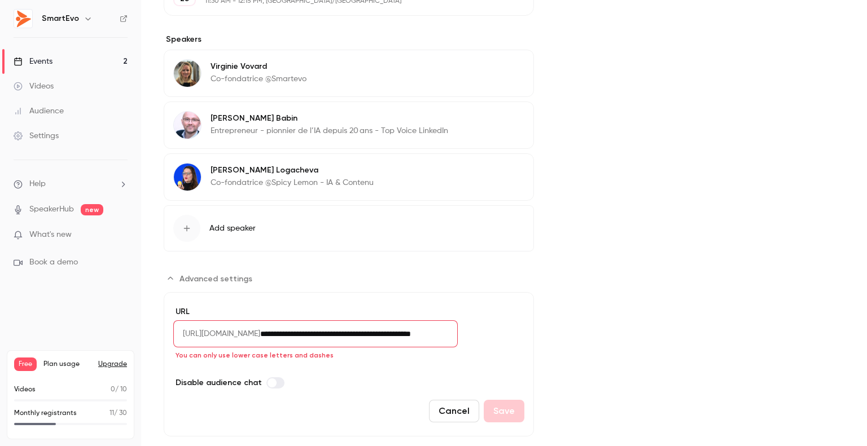
scroll to position [0, 2]
drag, startPoint x: 322, startPoint y: 333, endPoint x: 413, endPoint y: 333, distance: 91.4
click at [413, 333] on input "**********" at bounding box center [358, 333] width 197 height 27
drag, startPoint x: 365, startPoint y: 331, endPoint x: 323, endPoint y: 336, distance: 42.0
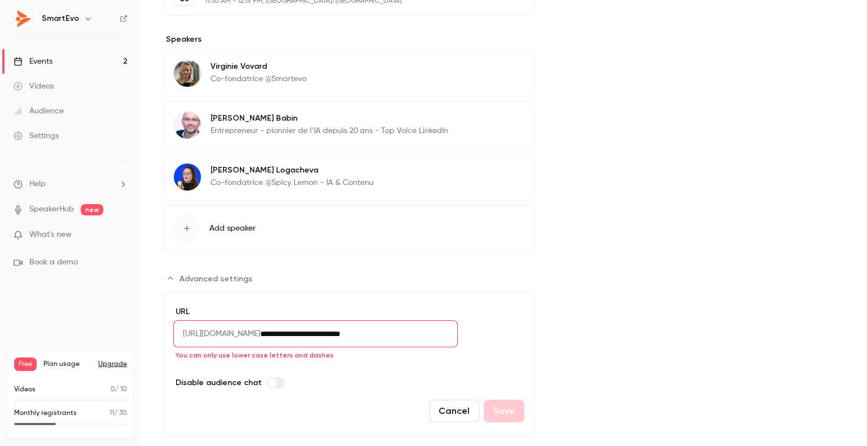
click at [323, 336] on input "**********" at bounding box center [358, 333] width 197 height 27
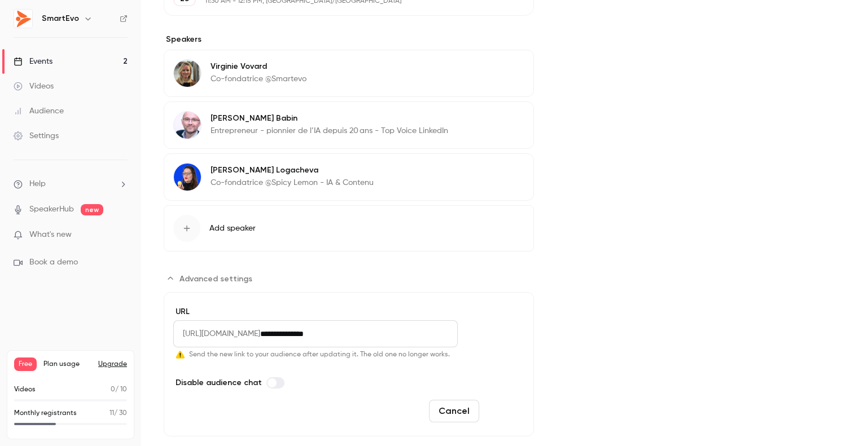
type input "**********"
click at [503, 411] on button "Save" at bounding box center [504, 411] width 41 height 23
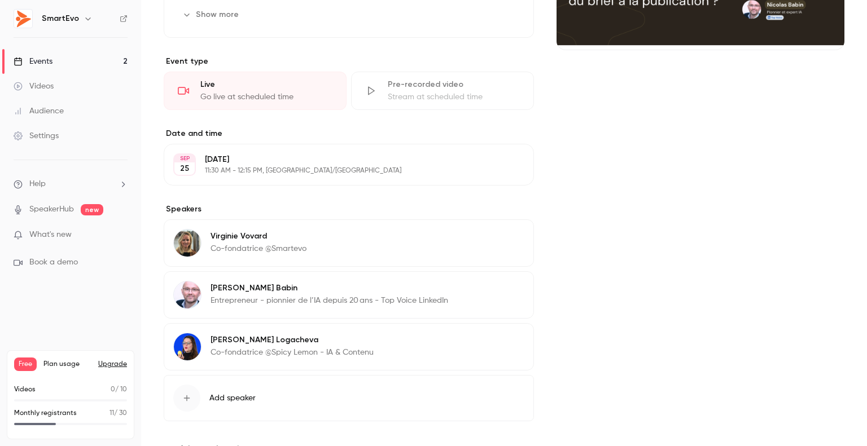
scroll to position [271, 0]
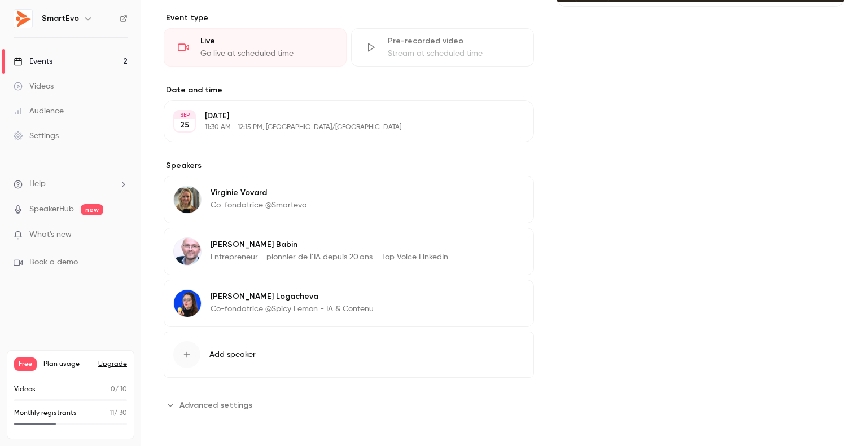
click at [203, 401] on span "Advanced settings" at bounding box center [215, 405] width 73 height 12
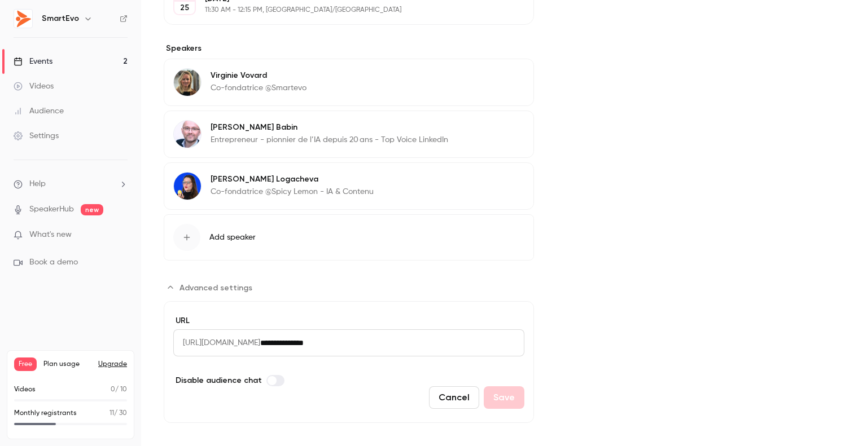
scroll to position [397, 0]
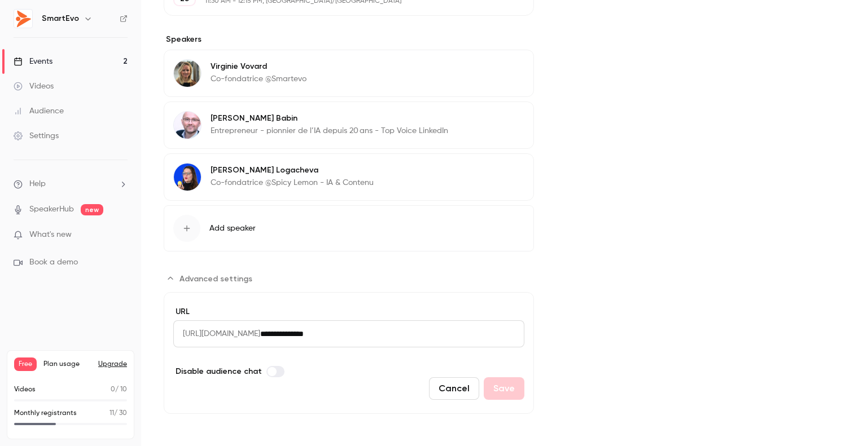
drag, startPoint x: 387, startPoint y: 331, endPoint x: 183, endPoint y: 331, distance: 203.7
click at [183, 331] on div "**********" at bounding box center [348, 333] width 351 height 27
drag, startPoint x: 182, startPoint y: 331, endPoint x: 403, endPoint y: 339, distance: 220.7
click at [405, 339] on div "**********" at bounding box center [348, 333] width 351 height 27
click at [395, 337] on input "**********" at bounding box center [392, 333] width 264 height 27
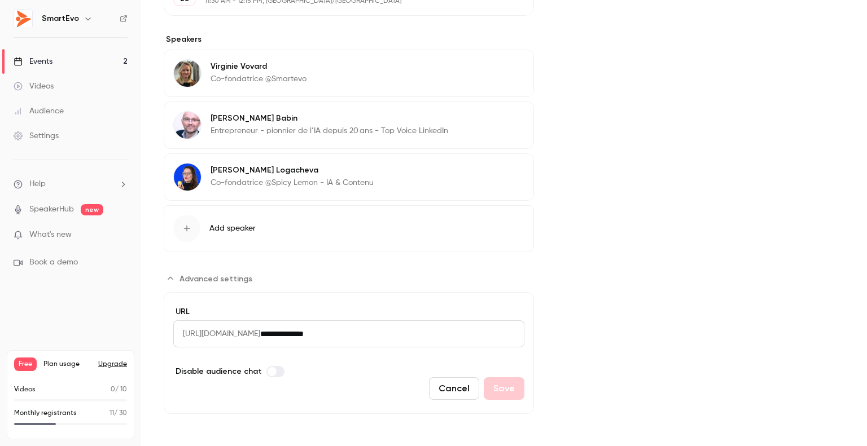
drag, startPoint x: 390, startPoint y: 333, endPoint x: 151, endPoint y: 324, distance: 239.4
click at [151, 324] on main "Search for videos or events Share IA et communication : ce qui marche, ce qui n…" at bounding box center [504, 223] width 726 height 446
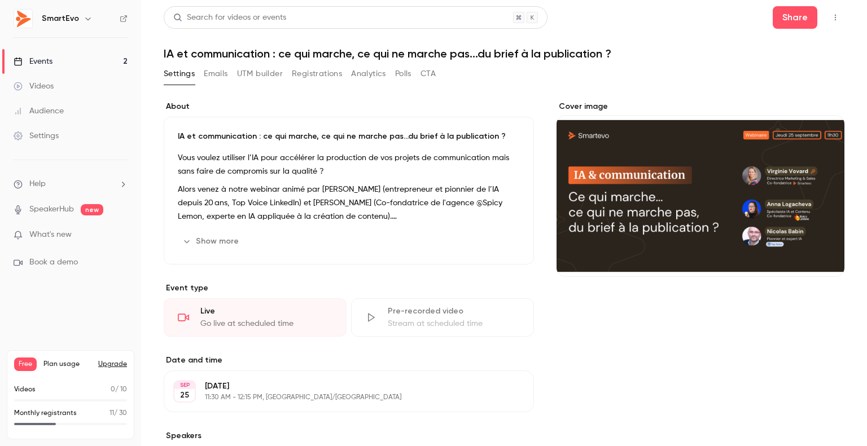
scroll to position [0, 0]
click at [776, 17] on button "Share" at bounding box center [794, 18] width 45 height 23
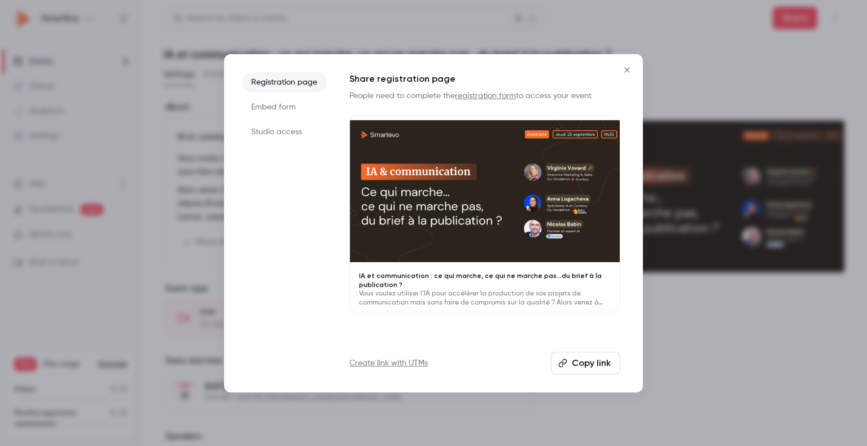
click at [413, 365] on link "Create link with UTMs" at bounding box center [388, 363] width 78 height 11
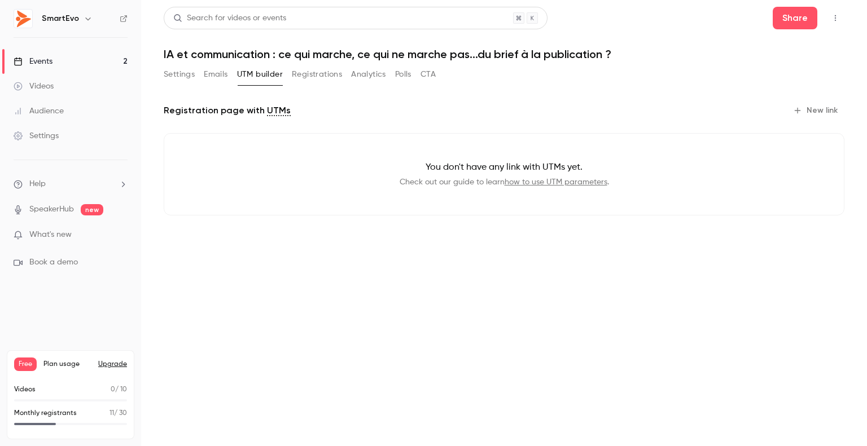
click at [59, 64] on link "Events 2" at bounding box center [70, 61] width 141 height 25
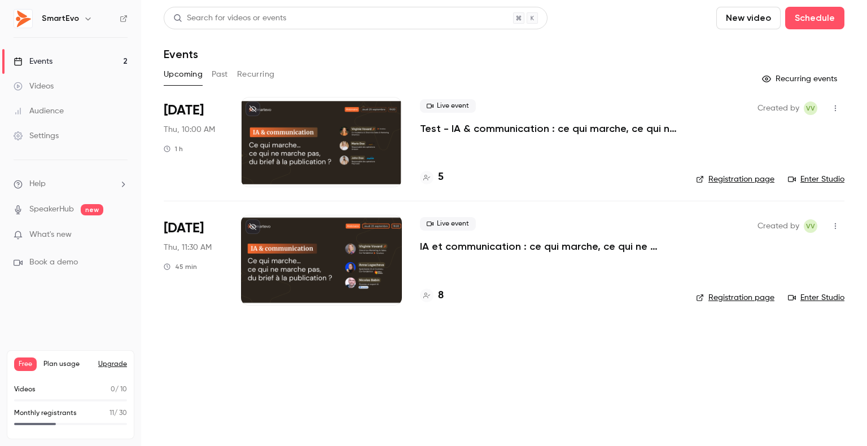
click at [269, 246] on div at bounding box center [321, 260] width 161 height 90
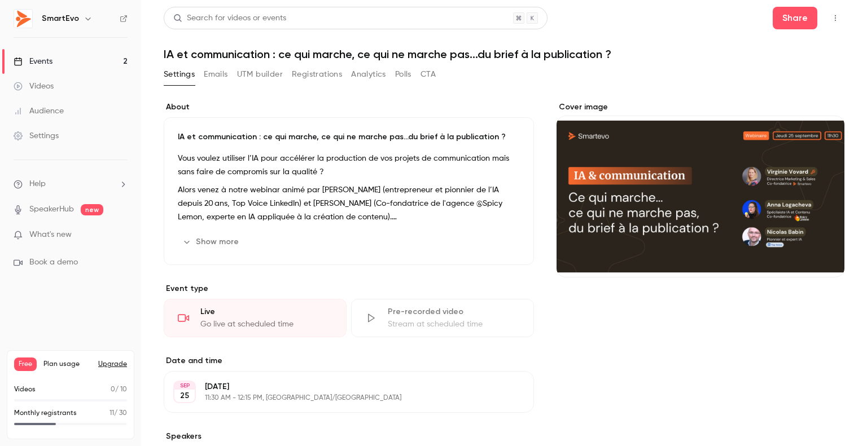
click at [831, 18] on icon "button" at bounding box center [835, 18] width 9 height 8
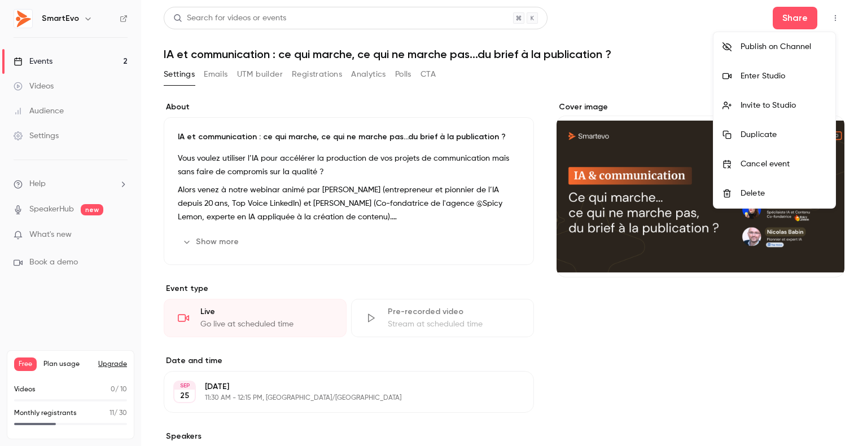
click at [221, 77] on div at bounding box center [433, 223] width 867 height 446
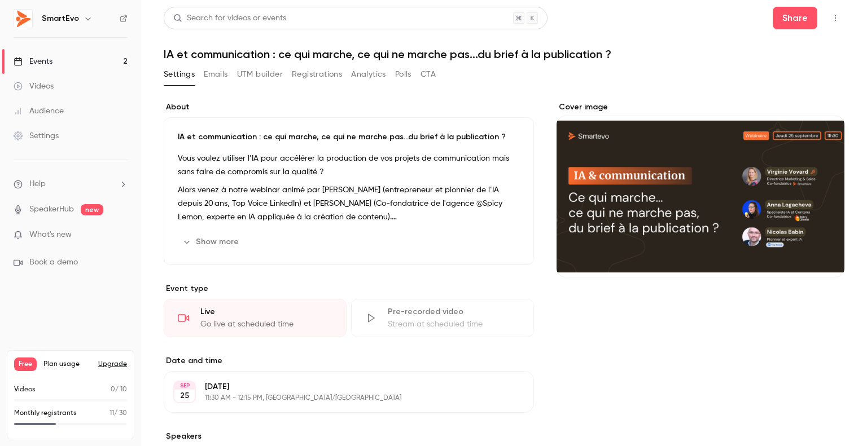
click at [221, 77] on button "Emails" at bounding box center [216, 74] width 24 height 18
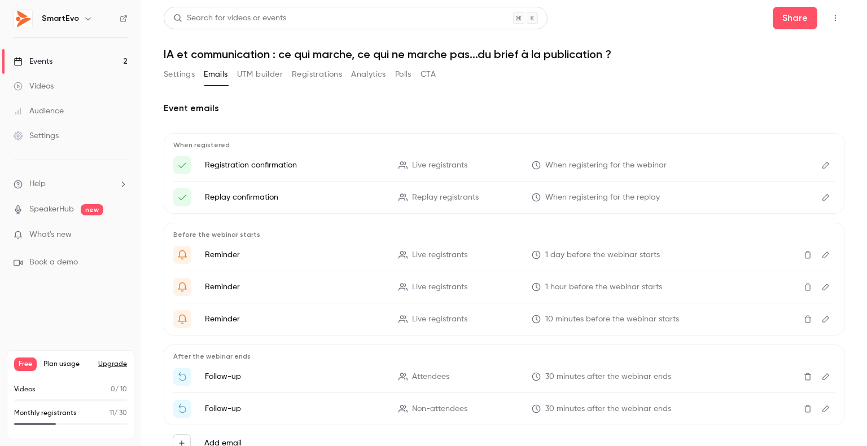
click at [186, 74] on button "Settings" at bounding box center [179, 74] width 31 height 18
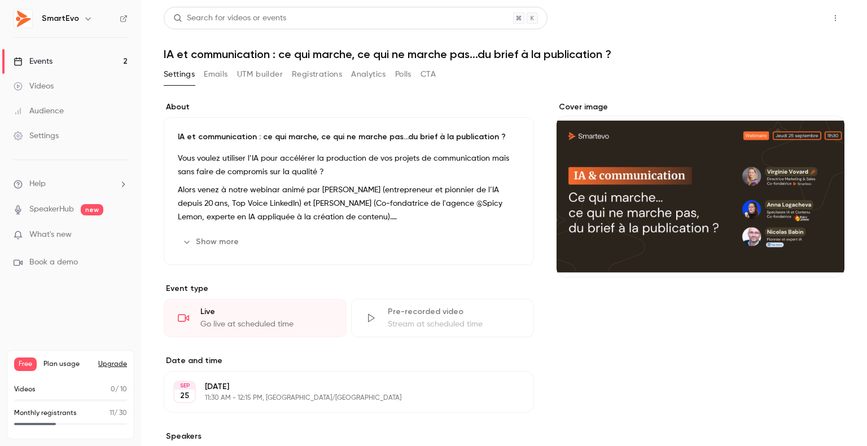
click at [772, 17] on button "Share" at bounding box center [794, 18] width 45 height 23
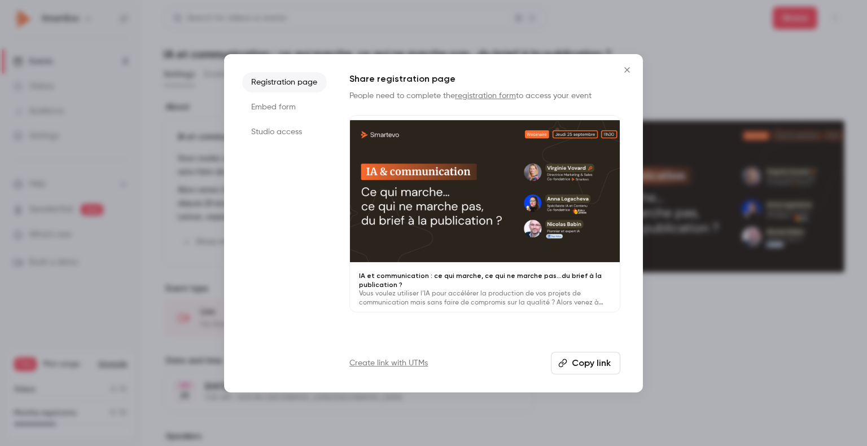
click at [588, 367] on button "Copy link" at bounding box center [585, 363] width 69 height 23
